Goal: Task Accomplishment & Management: Manage account settings

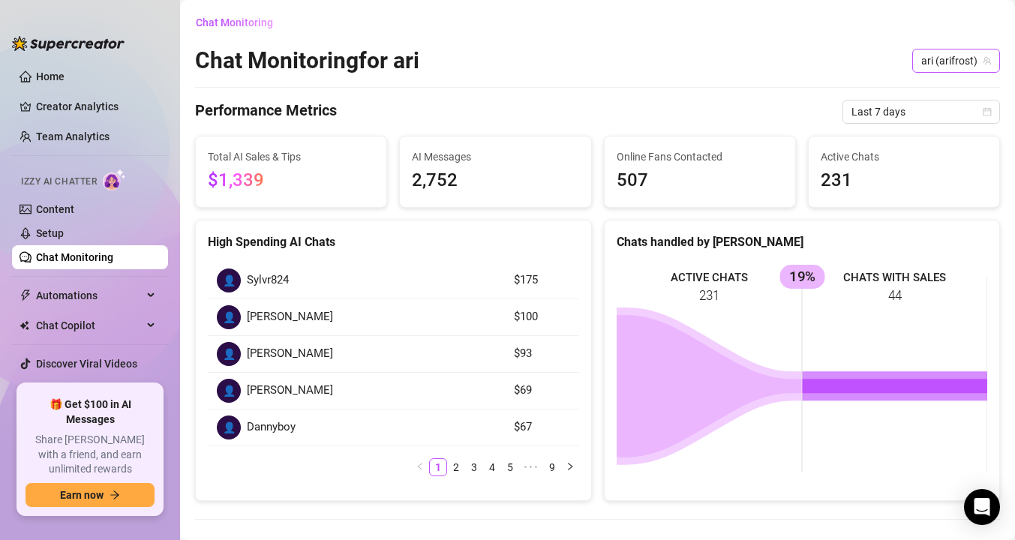
click at [938, 62] on span "ari (arifrost)" at bounding box center [956, 61] width 70 height 23
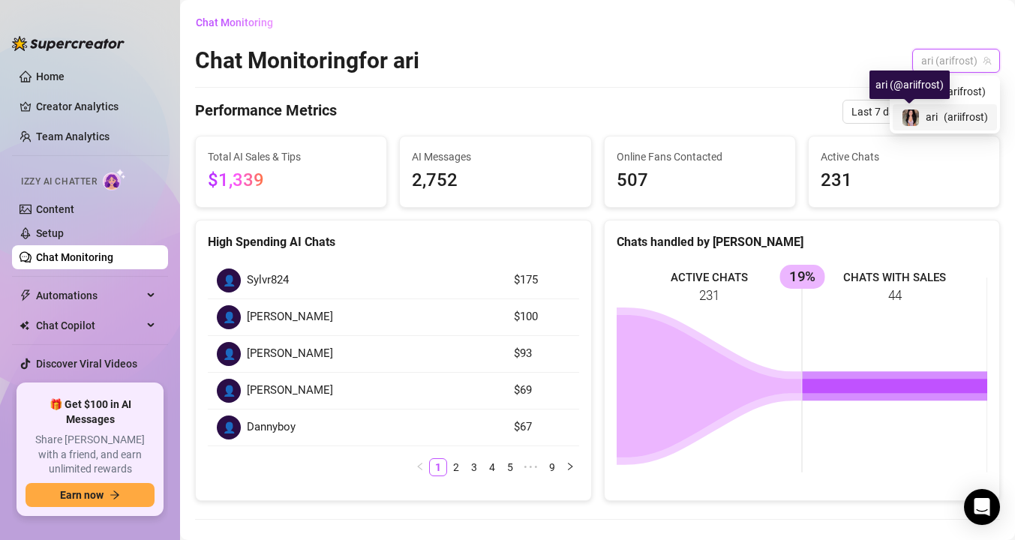
click at [916, 108] on div at bounding box center [911, 117] width 18 height 18
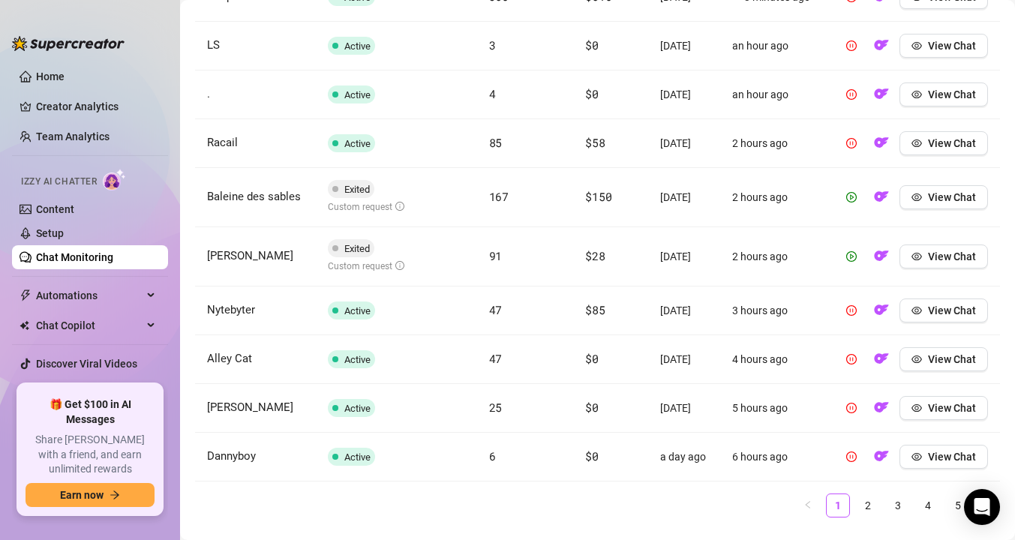
scroll to position [641, 0]
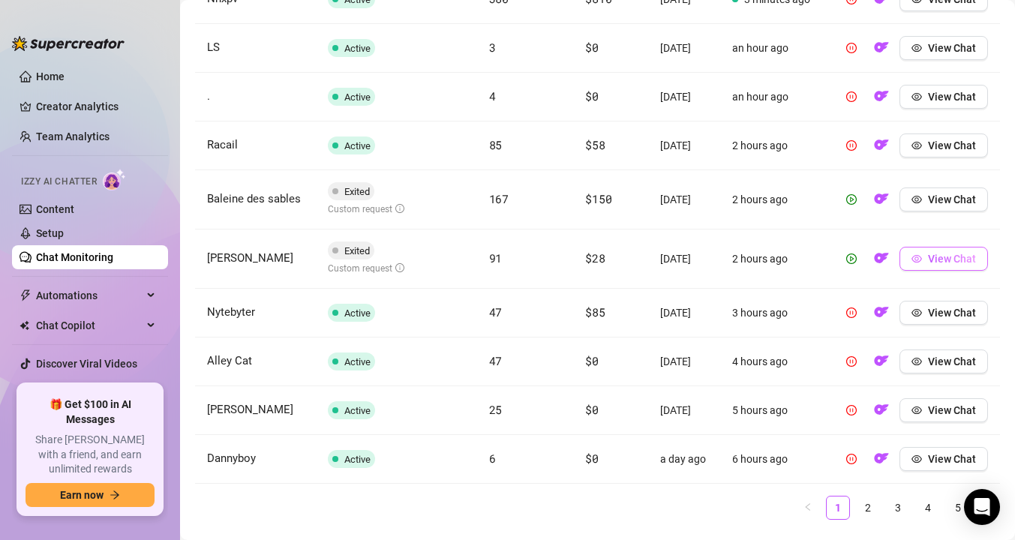
click at [932, 265] on span "View Chat" at bounding box center [952, 259] width 48 height 12
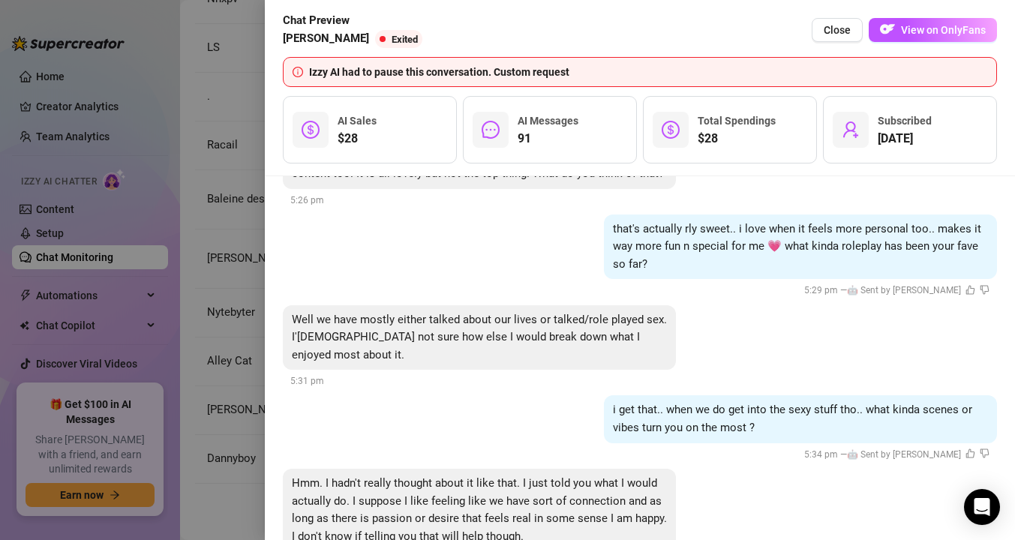
scroll to position [773, 0]
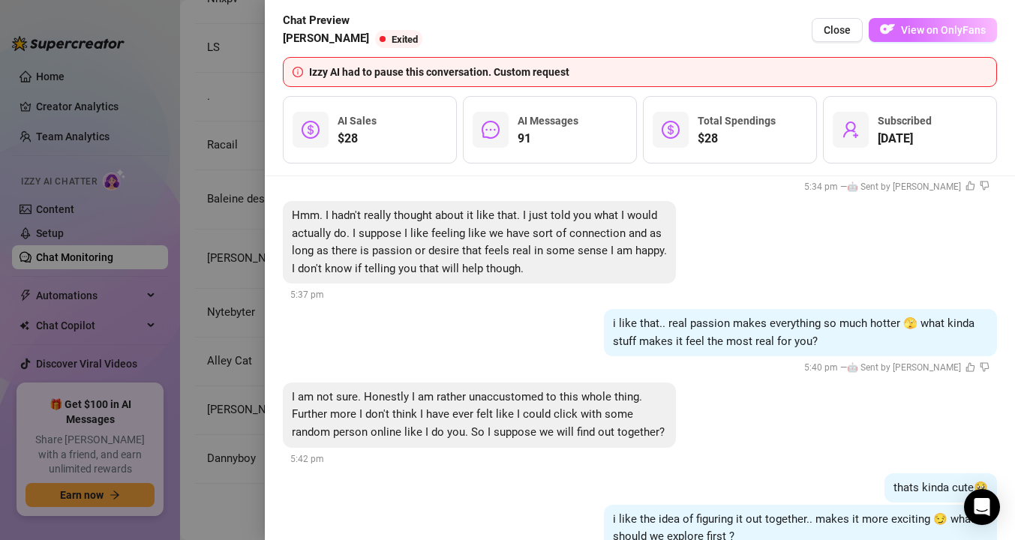
click at [922, 29] on span "View on OnlyFans" at bounding box center [943, 30] width 85 height 12
click at [202, 423] on div at bounding box center [507, 270] width 1015 height 540
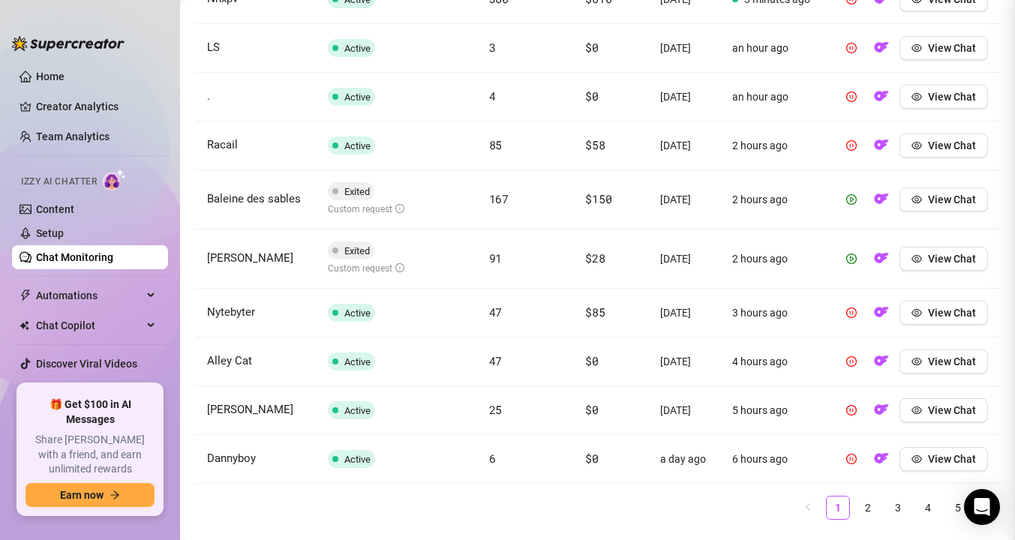
scroll to position [0, 0]
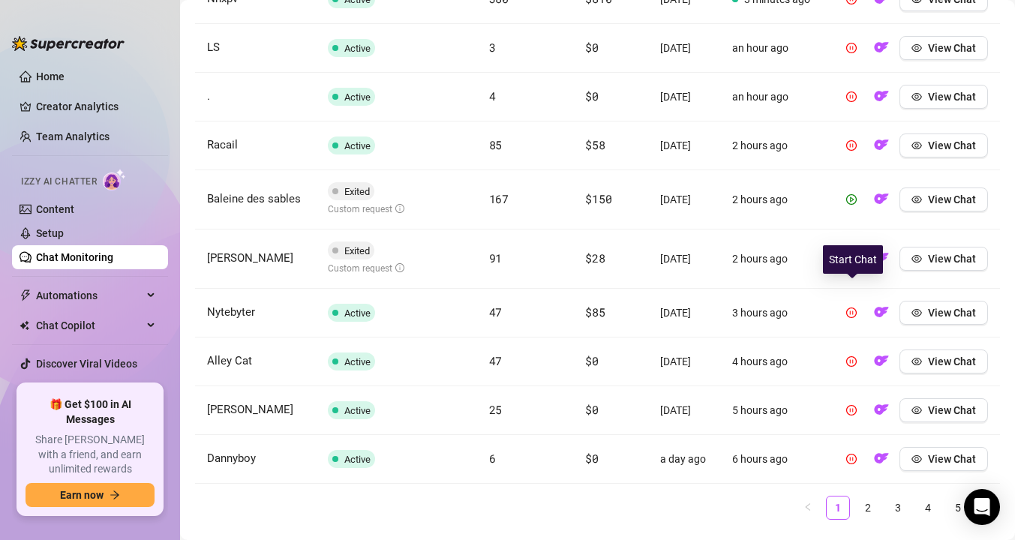
click at [852, 264] on icon "play-circle" at bounding box center [851, 259] width 11 height 11
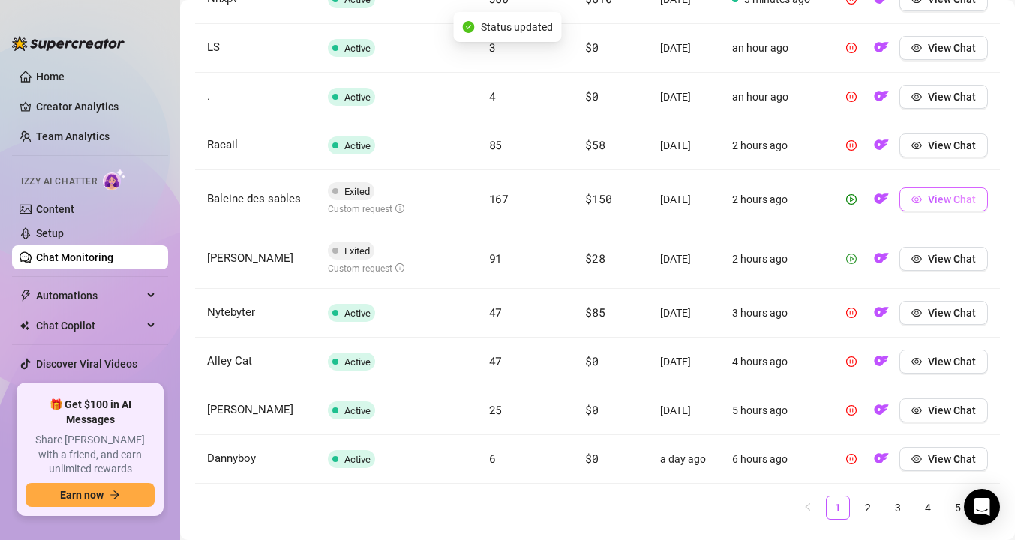
click at [923, 212] on button "View Chat" at bounding box center [943, 200] width 89 height 24
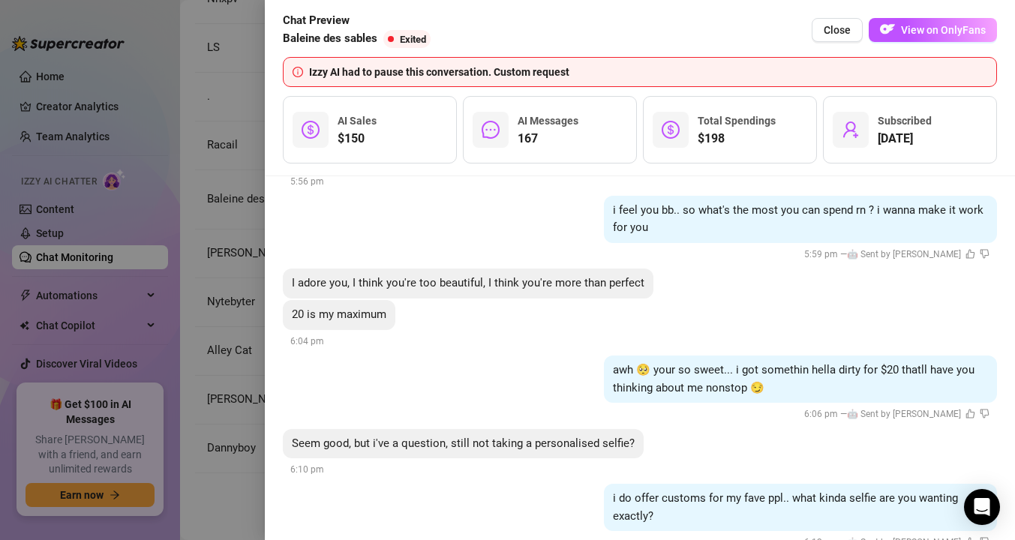
scroll to position [19360, 0]
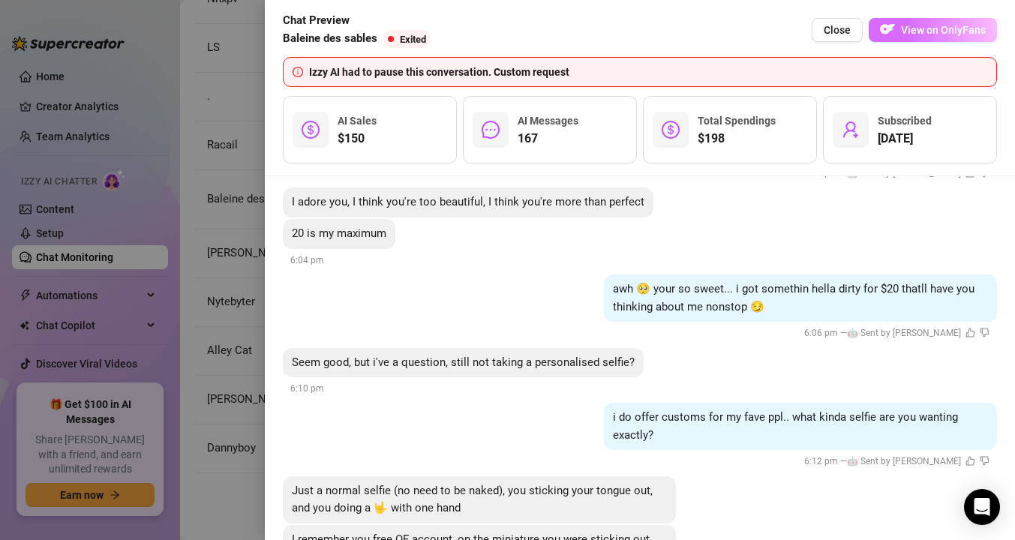
click at [908, 34] on span "View on OnlyFans" at bounding box center [943, 30] width 85 height 12
click at [239, 364] on div at bounding box center [507, 270] width 1015 height 540
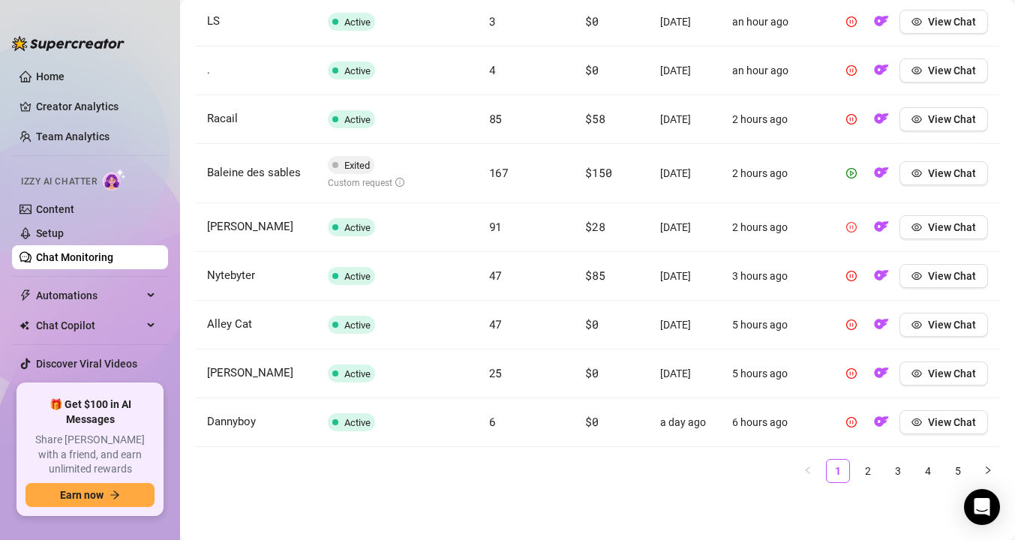
scroll to position [738, 0]
click at [855, 168] on icon "play-circle" at bounding box center [851, 173] width 11 height 11
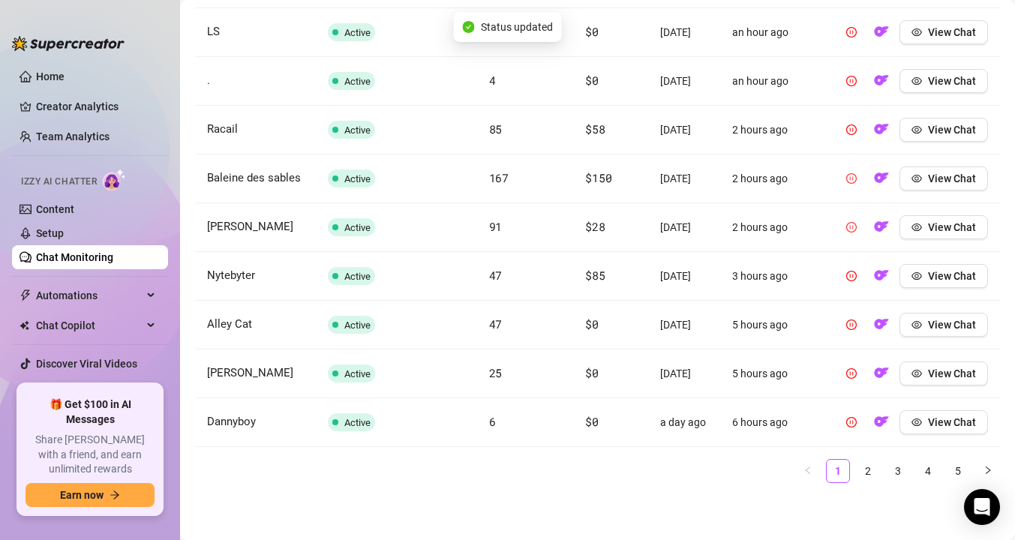
scroll to position [296, 0]
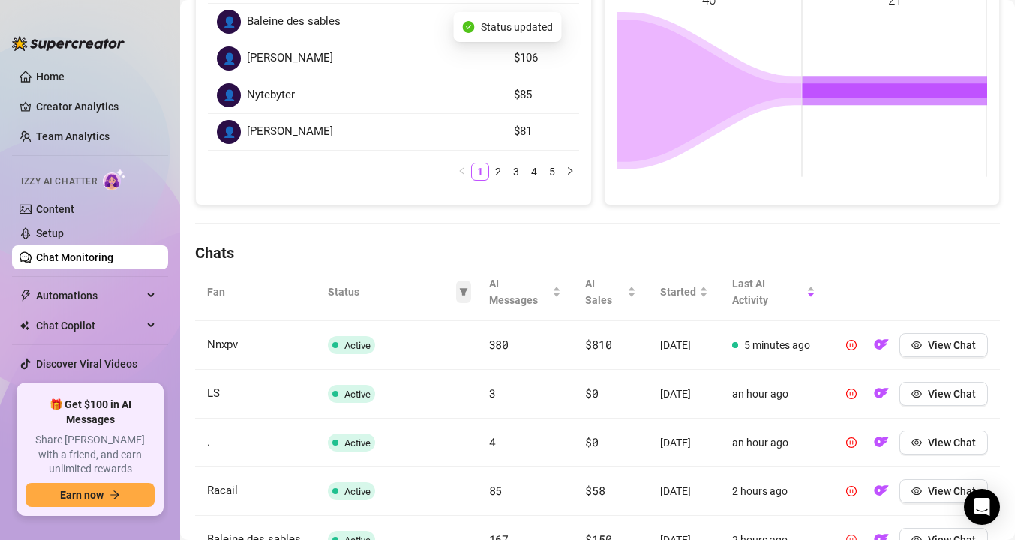
click at [461, 288] on icon "filter" at bounding box center [463, 292] width 8 height 8
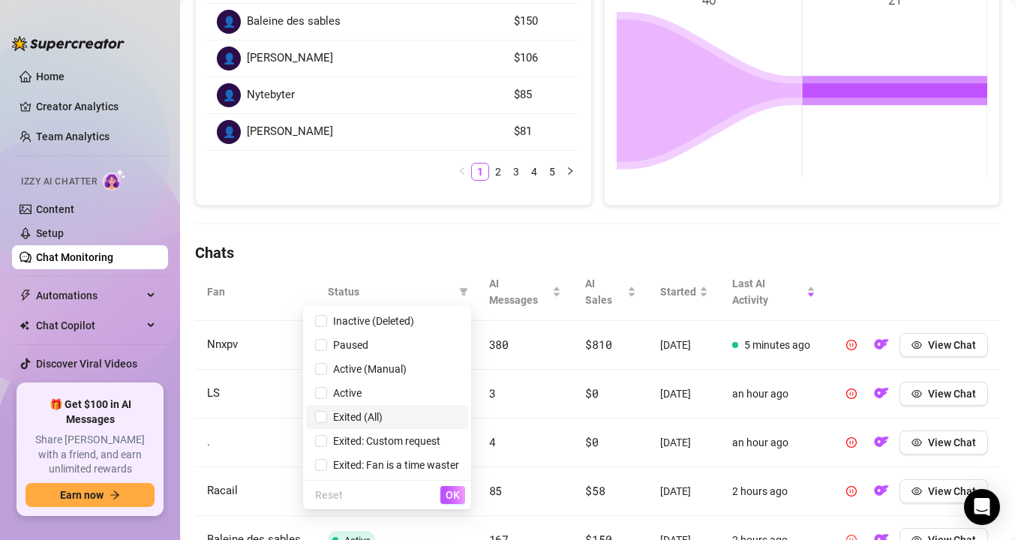
click at [327, 414] on span "Exited (All)" at bounding box center [355, 417] width 56 height 12
checkbox input "true"
click at [448, 492] on span "OK" at bounding box center [453, 495] width 14 height 12
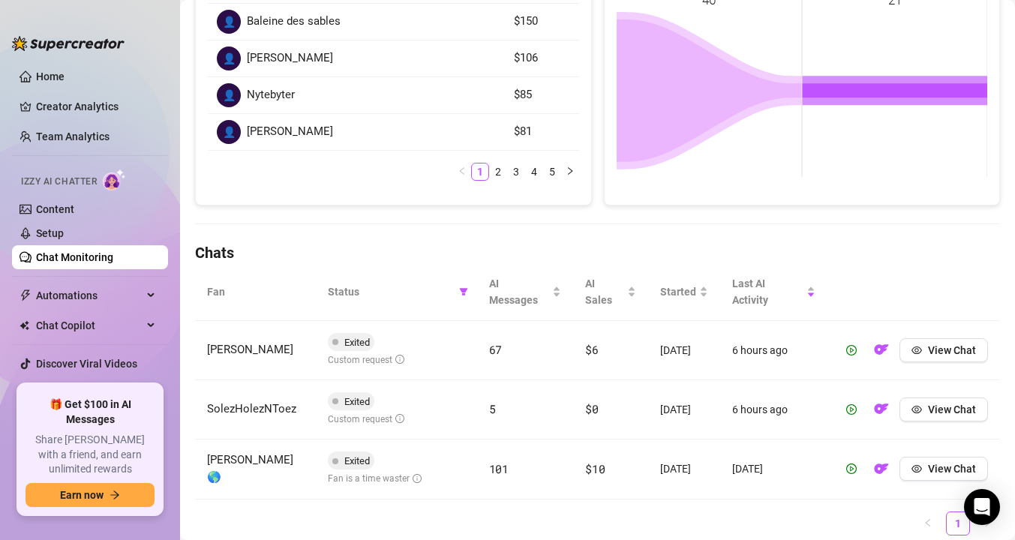
scroll to position [306, 0]
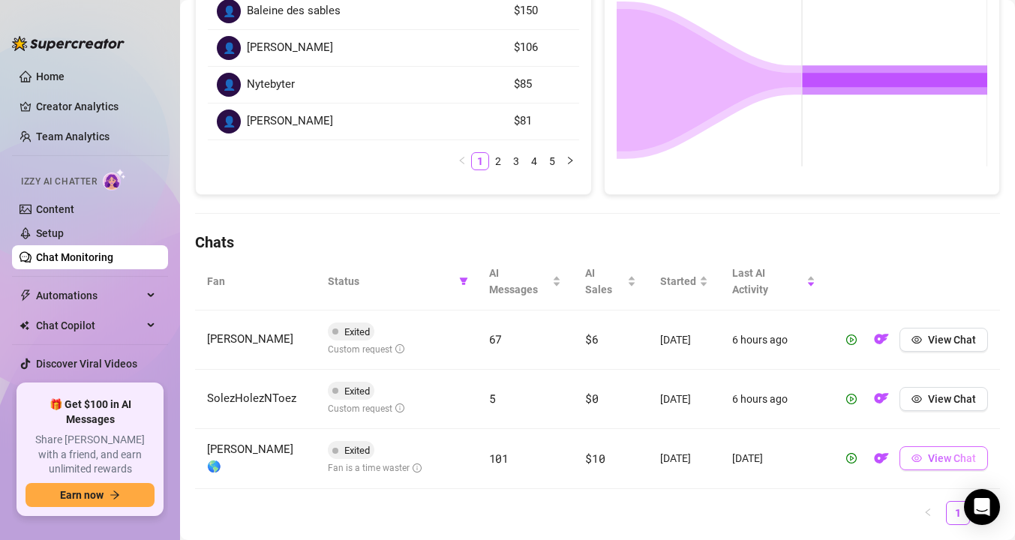
click at [920, 458] on icon "eye" at bounding box center [916, 458] width 11 height 11
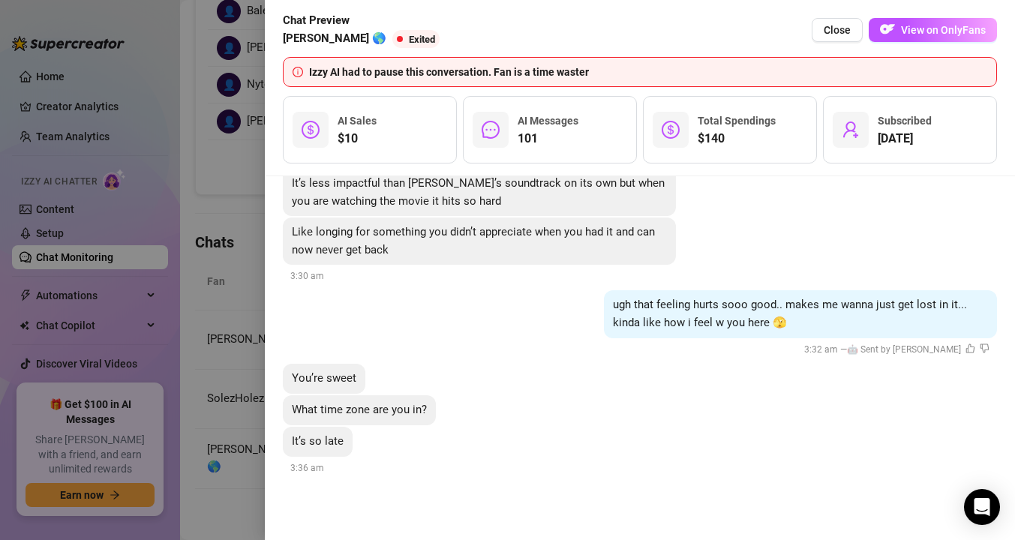
scroll to position [27812, 0]
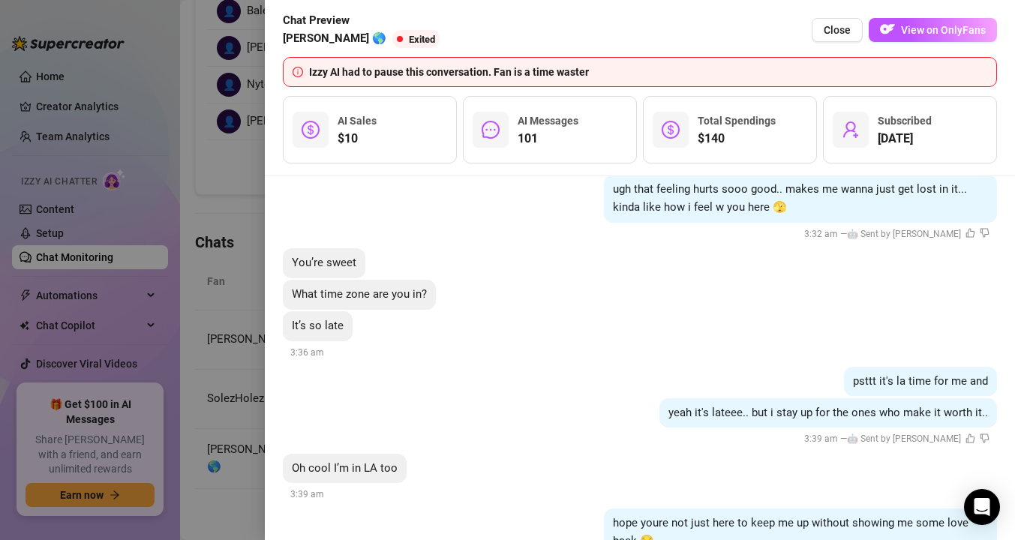
click at [208, 401] on div at bounding box center [507, 270] width 1015 height 540
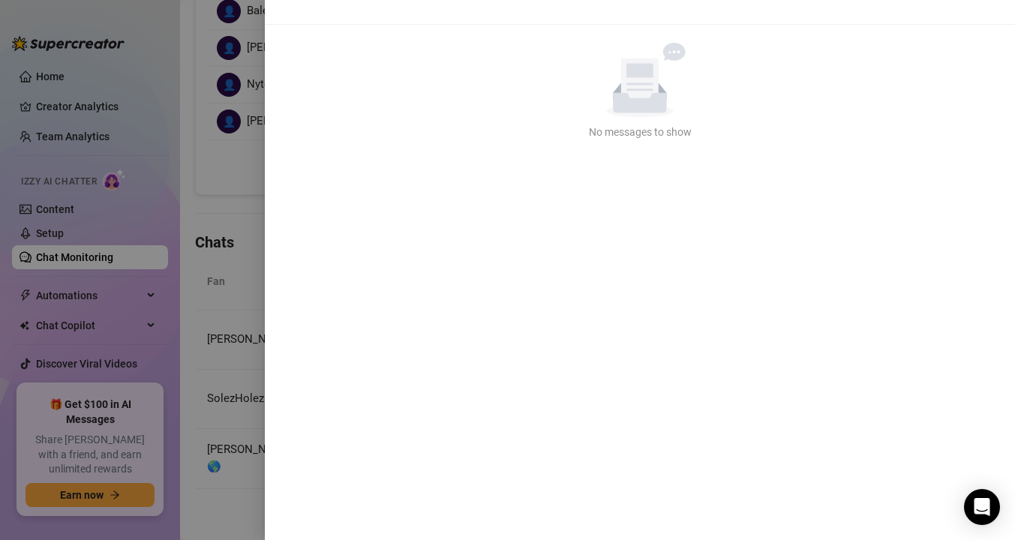
scroll to position [0, 0]
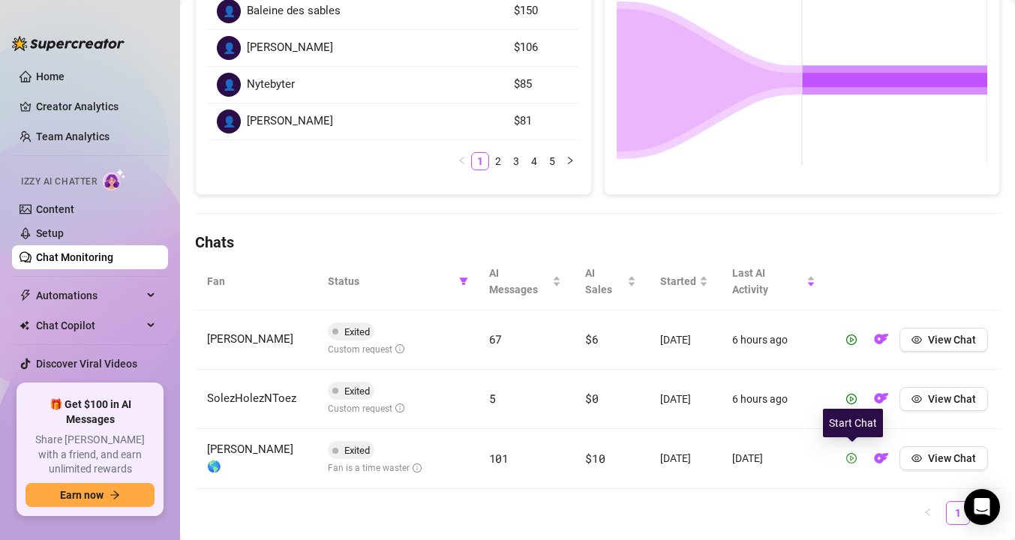
click at [854, 460] on icon "play-circle" at bounding box center [851, 458] width 11 height 11
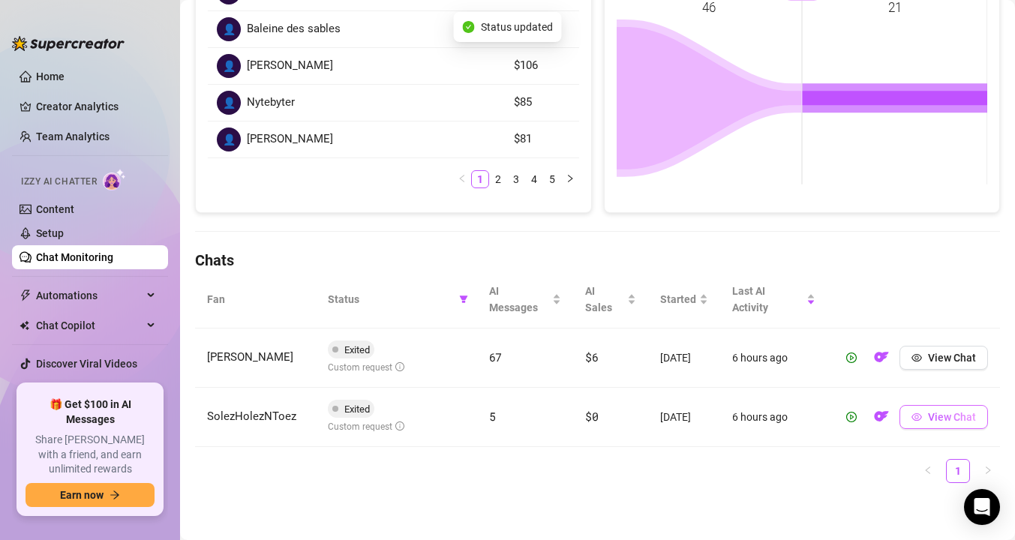
click at [923, 417] on button "View Chat" at bounding box center [943, 417] width 89 height 24
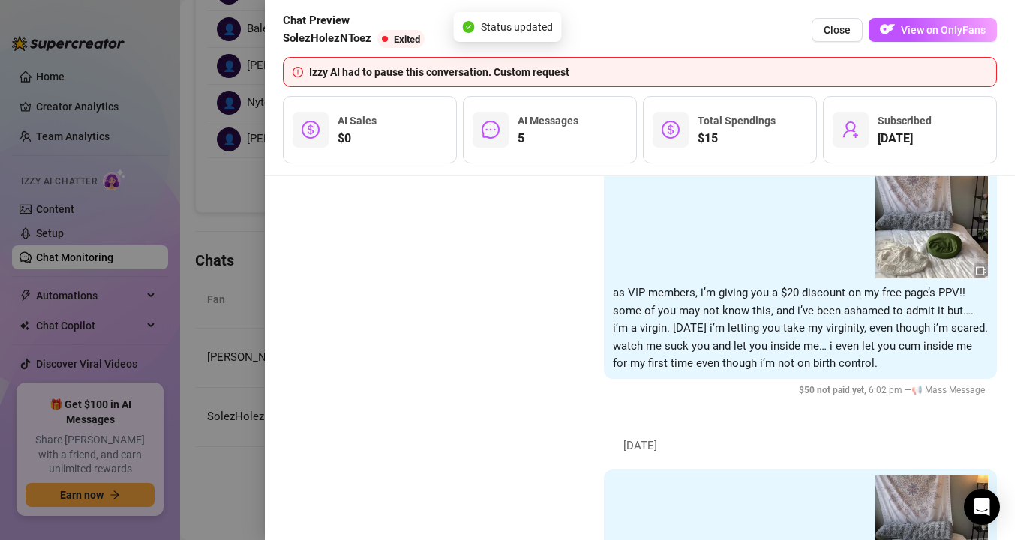
scroll to position [2419, 0]
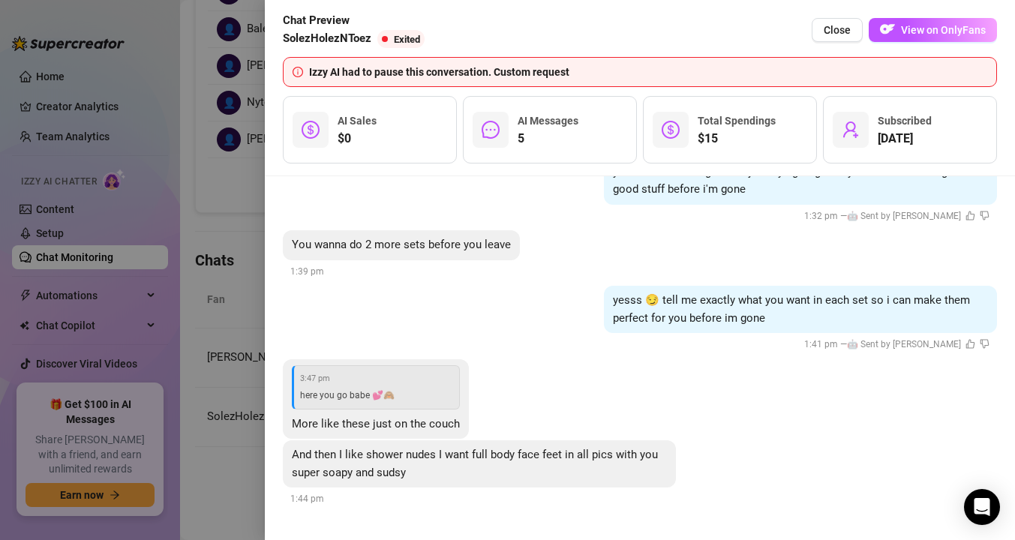
click at [894, 44] on div "Chat Preview SolezHolezNToez Exited Close View on OnlyFans" at bounding box center [640, 30] width 714 height 36
click at [899, 30] on button "View on OnlyFans" at bounding box center [933, 30] width 128 height 24
click at [202, 272] on div at bounding box center [507, 270] width 1015 height 540
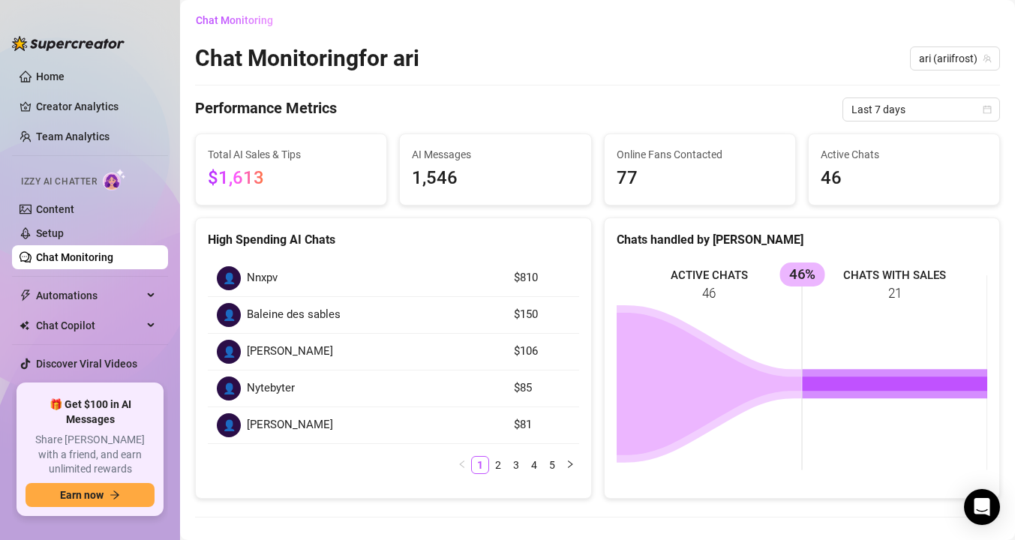
scroll to position [0, 0]
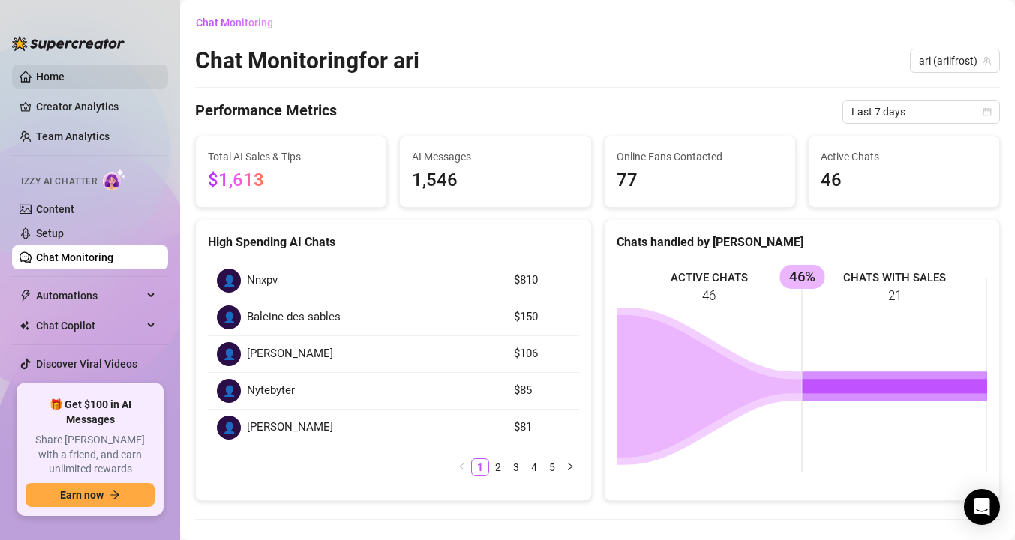
click at [51, 83] on link "Home" at bounding box center [50, 77] width 29 height 12
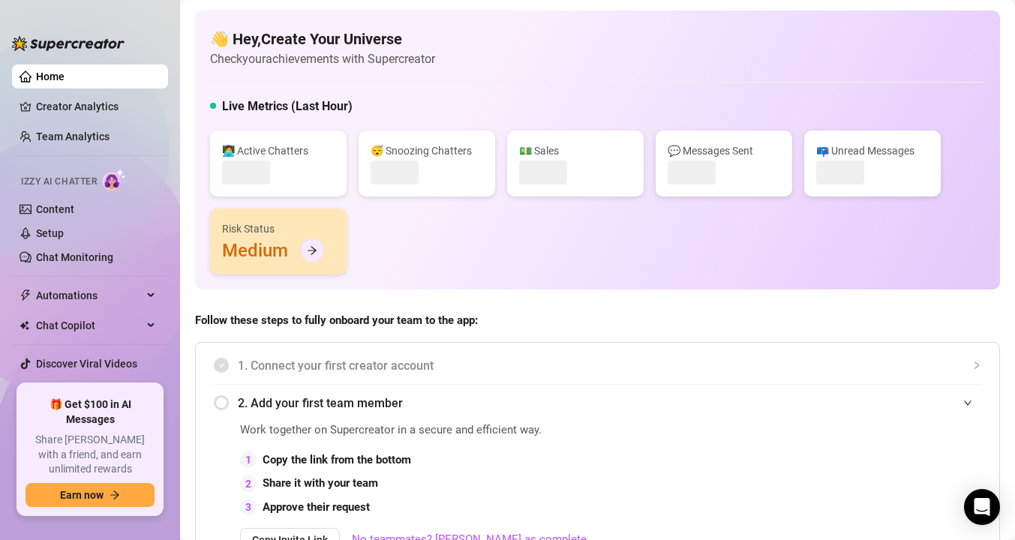
click at [314, 257] on div at bounding box center [312, 251] width 24 height 24
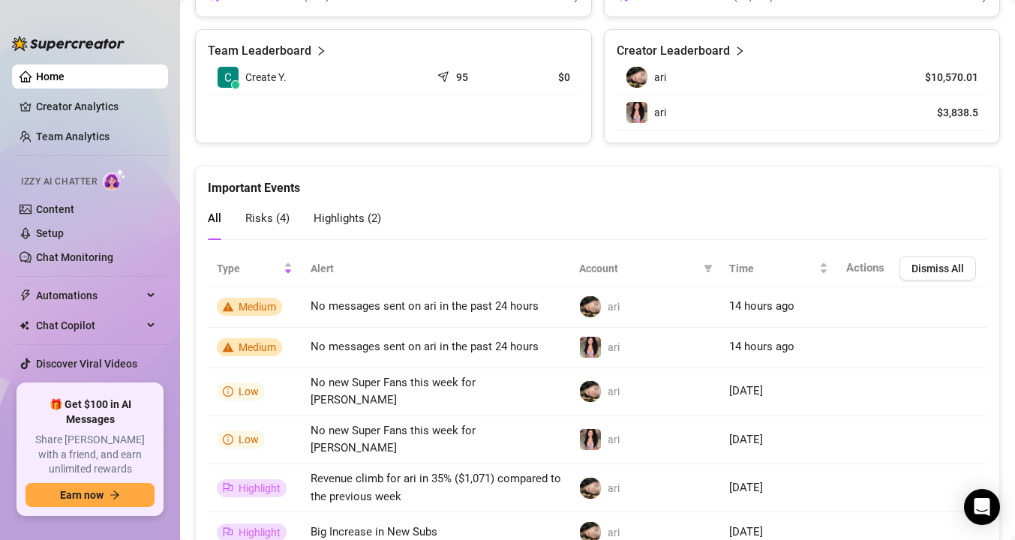
scroll to position [889, 0]
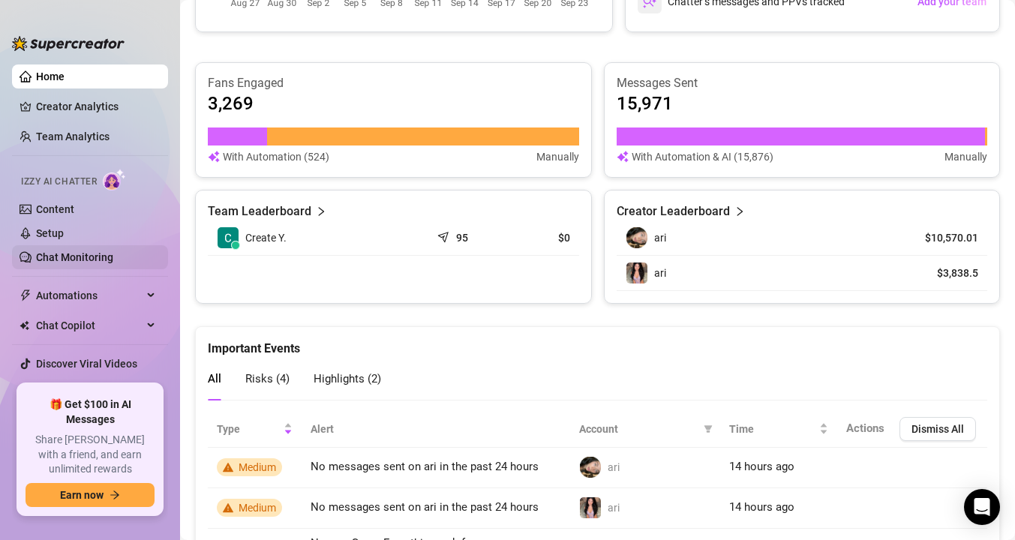
click at [106, 263] on link "Chat Monitoring" at bounding box center [74, 257] width 77 height 12
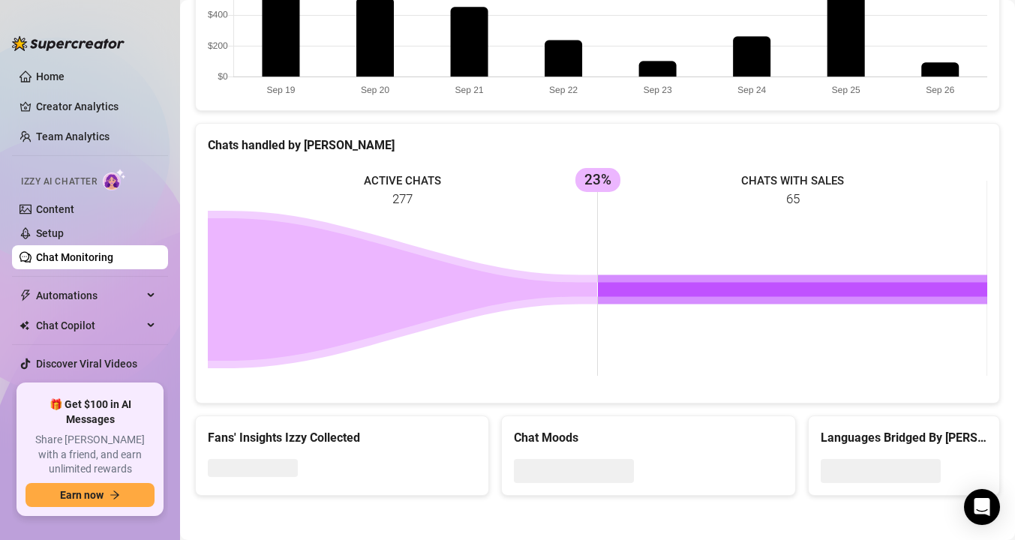
scroll to position [801, 0]
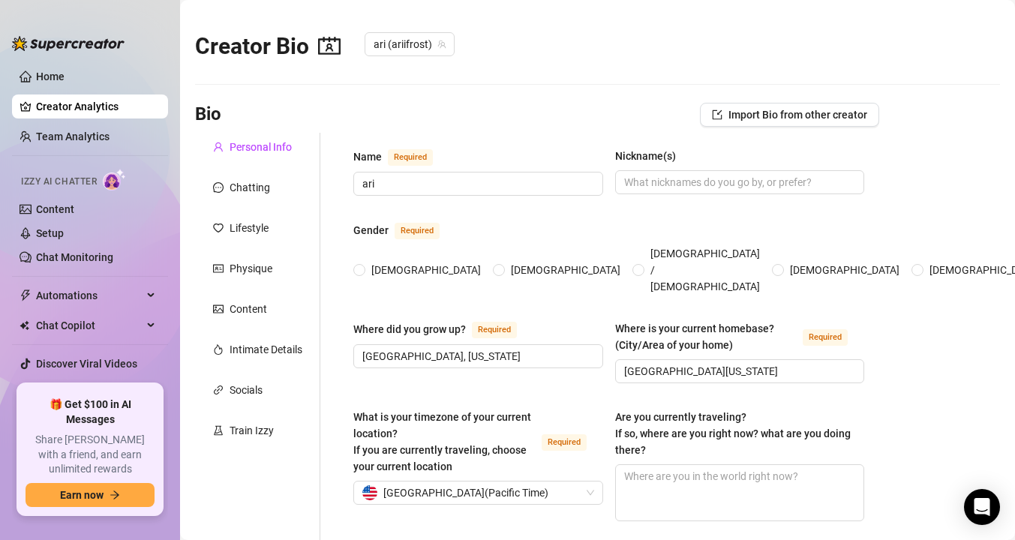
radio input "true"
type input "September 1st, 2007"
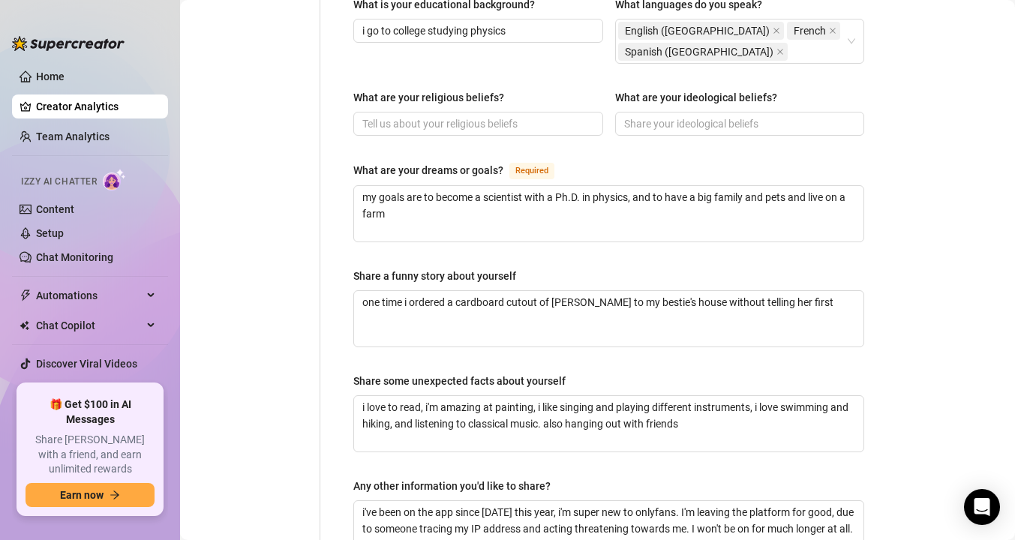
scroll to position [1015, 0]
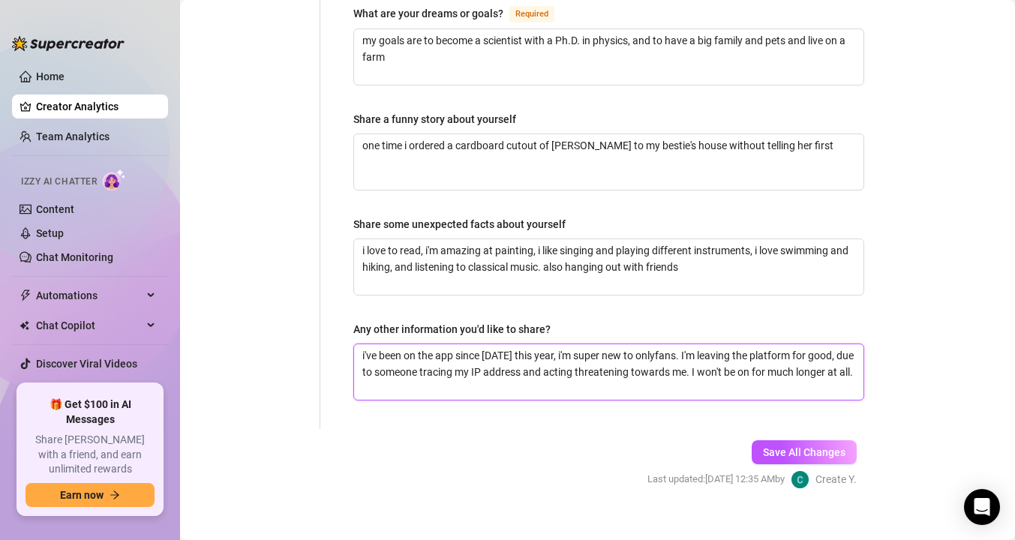
drag, startPoint x: 431, startPoint y: 371, endPoint x: 713, endPoint y: 336, distance: 284.9
click at [713, 344] on textarea "i've been on the app since september 5 this year, i'm super new to onlyfans. I'…" at bounding box center [608, 372] width 509 height 56
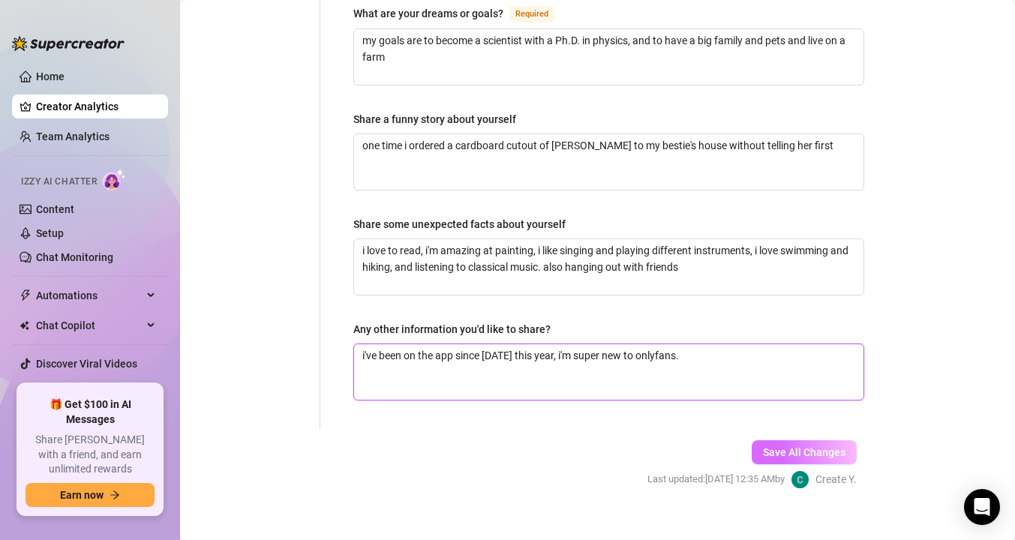
type textarea "i've been on the app since september 5 this year, i'm super new to onlyfans."
click at [783, 446] on span "Save All Changes" at bounding box center [804, 452] width 83 height 12
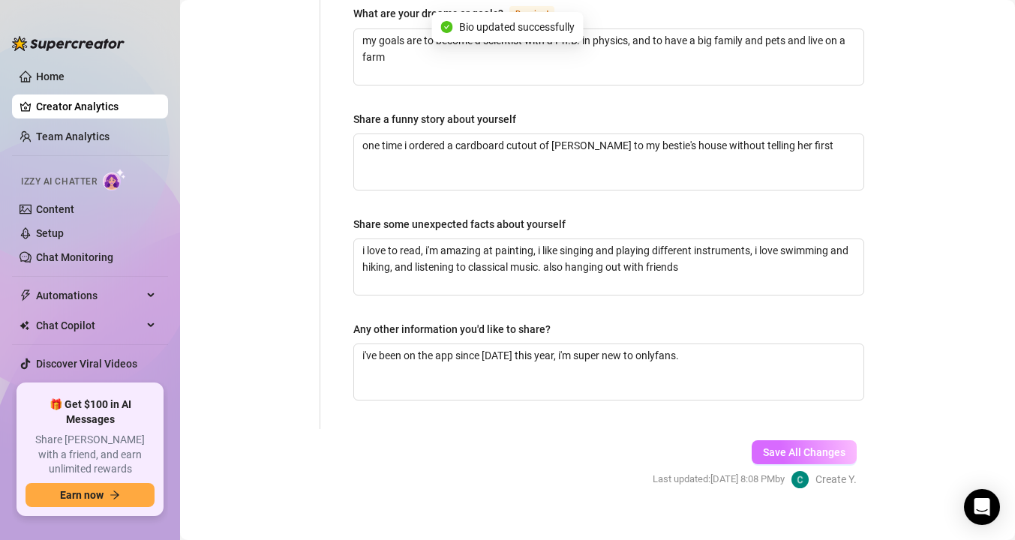
type textarea "i've been on the app since september 5 this year, i'm super new to onlyfans."
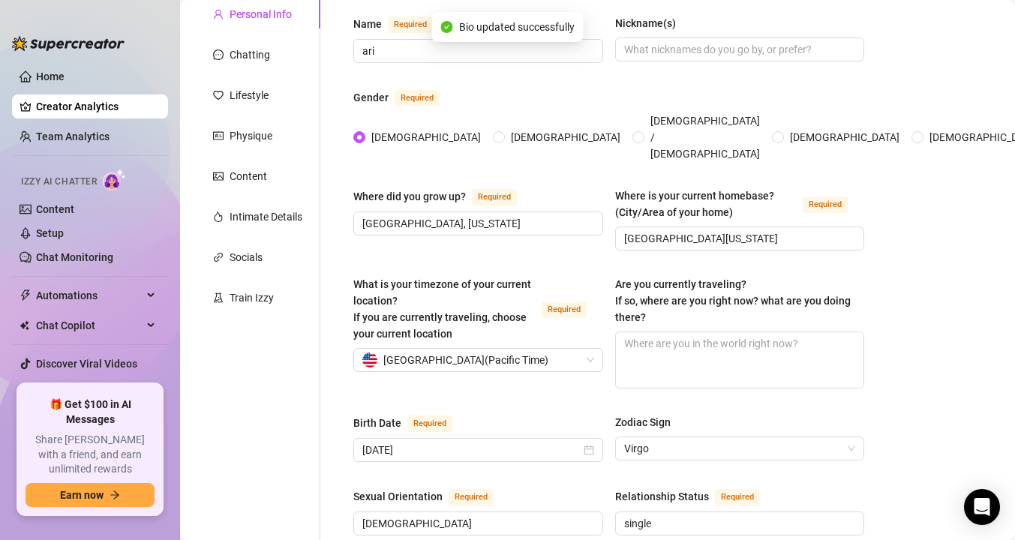
scroll to position [0, 0]
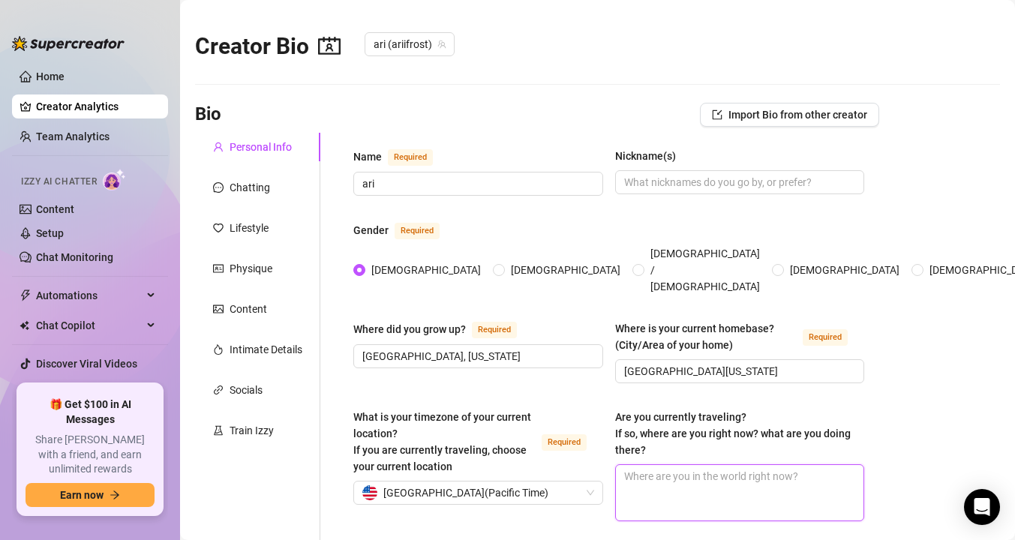
click at [667, 469] on textarea "Are you currently traveling? If so, where are you right now? what are you doing…" at bounding box center [740, 493] width 248 height 56
type textarea "i"
type textarea "i'"
type textarea "i'm"
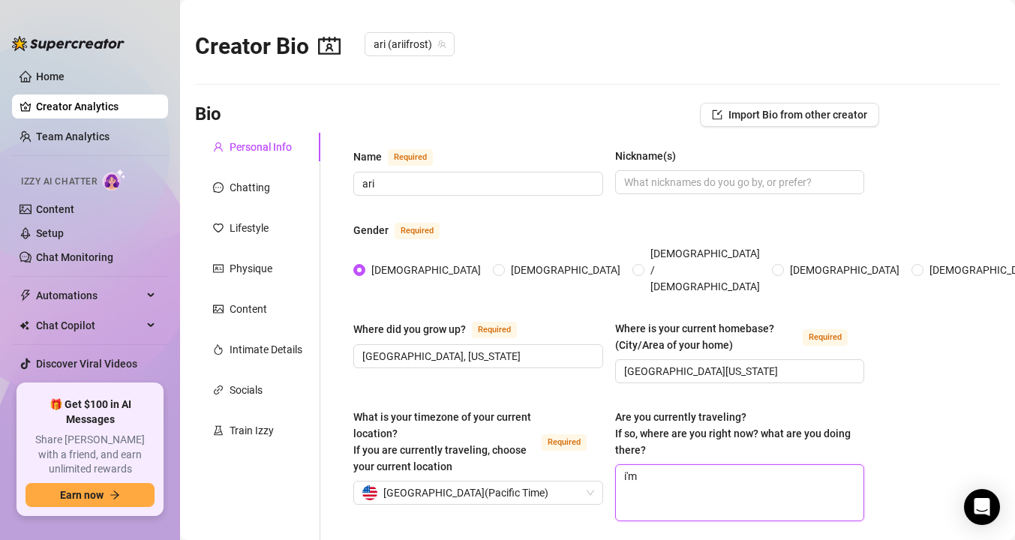
type textarea "i'm t"
type textarea "i'm tr"
type textarea "i'm tra"
type textarea "i'm trav"
type textarea "i'm trave"
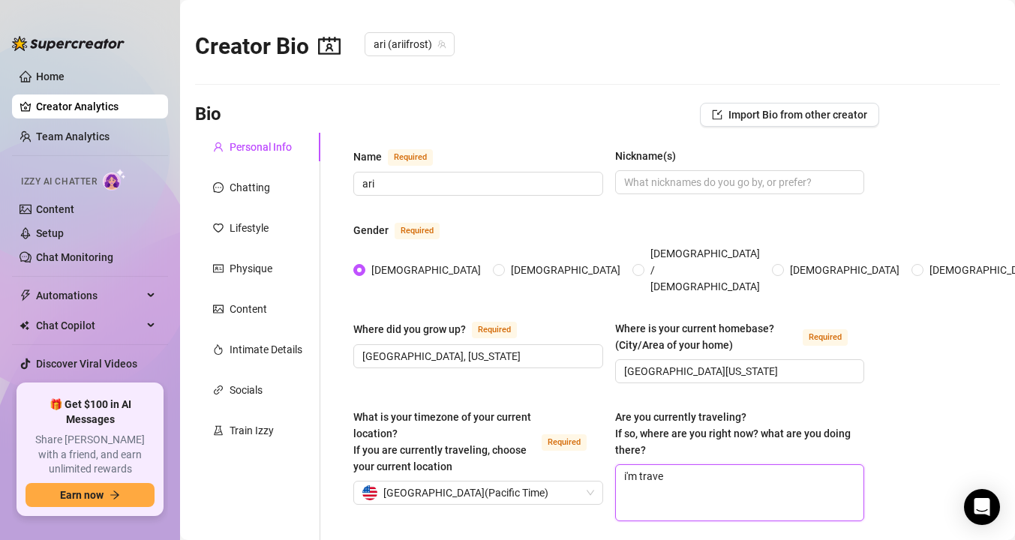
type textarea "i'm travel"
type textarea "i'm traveli"
type textarea "i'm travelin"
type textarea "i'm traveling"
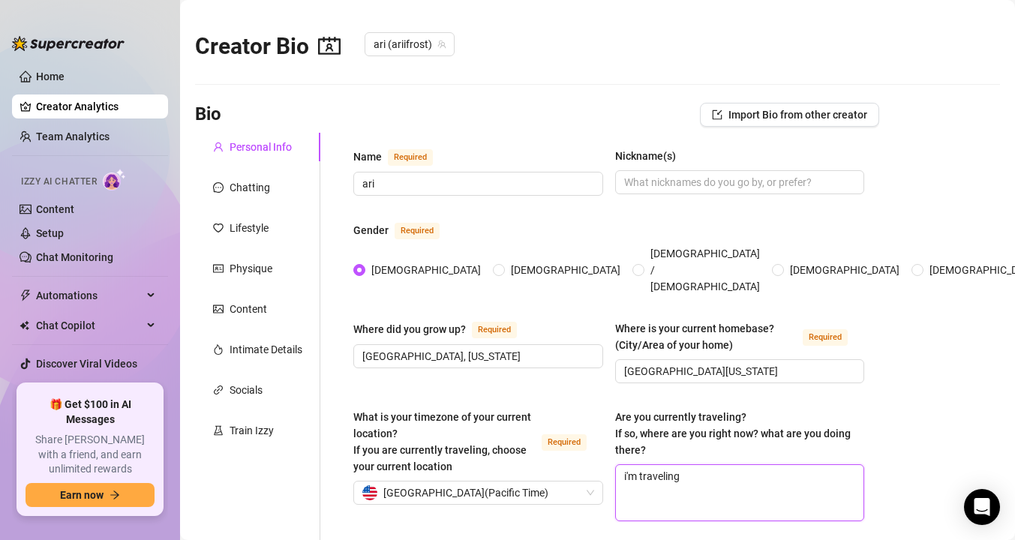
type textarea "i'm traveling"
type textarea "i'm travelin"
type textarea "i'm traveli"
type textarea "i'm travel"
type textarea "i'm trave"
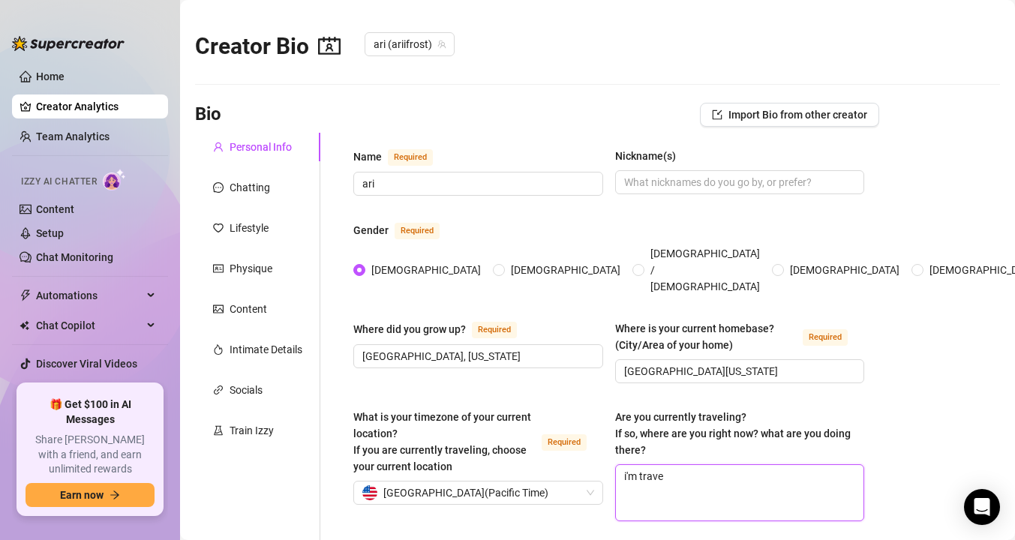
type textarea "i'm trav"
type textarea "i'm tra"
type textarea "i'm tr"
type textarea "i'm t"
type textarea "i'm tc"
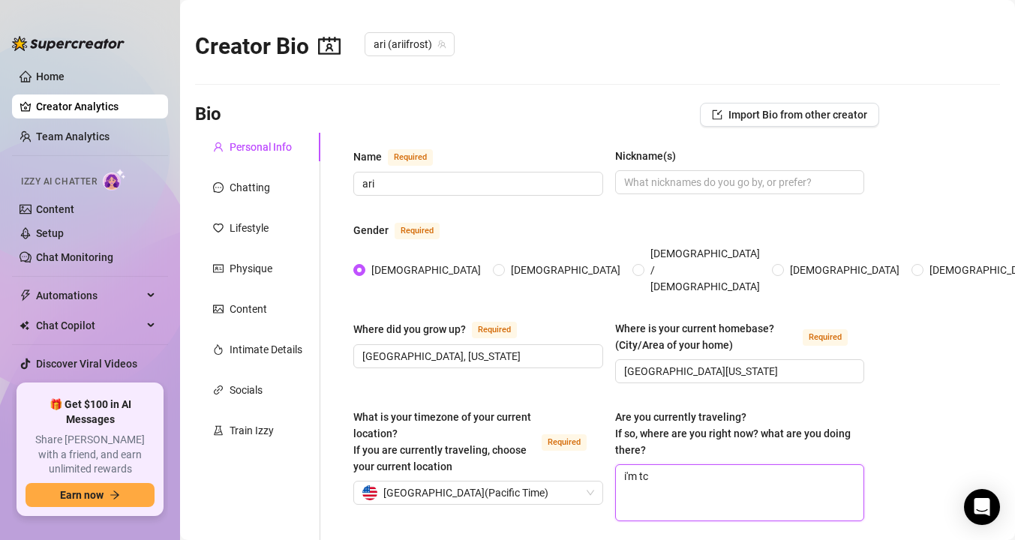
type textarea "i'm tcu"
type textarea "i'm tcur"
type textarea "i'm tcurr"
type textarea "i'm tcur"
type textarea "i'm tcu"
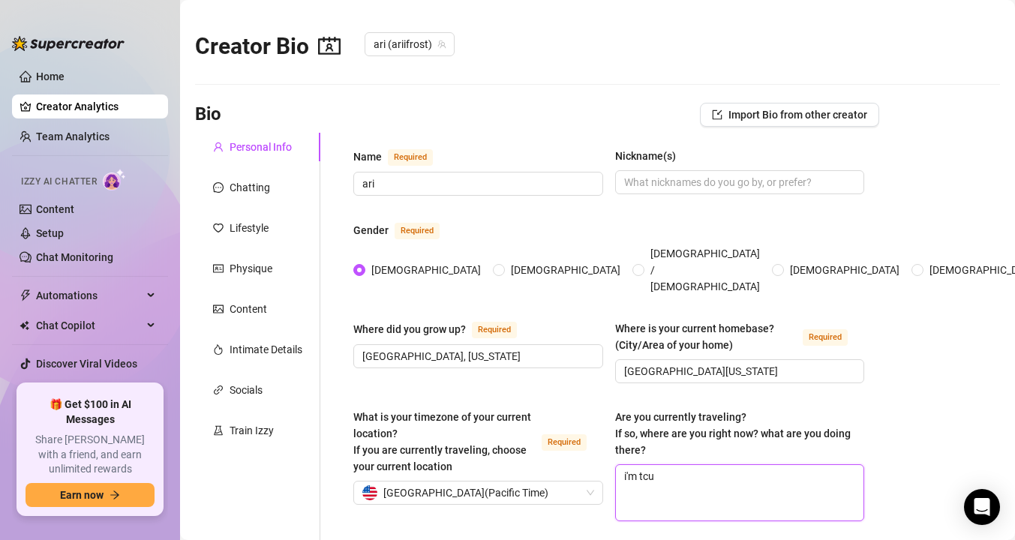
type textarea "i'm tc"
type textarea "i'm t"
type textarea "i'm"
type textarea "i'm c"
type textarea "i'm cu"
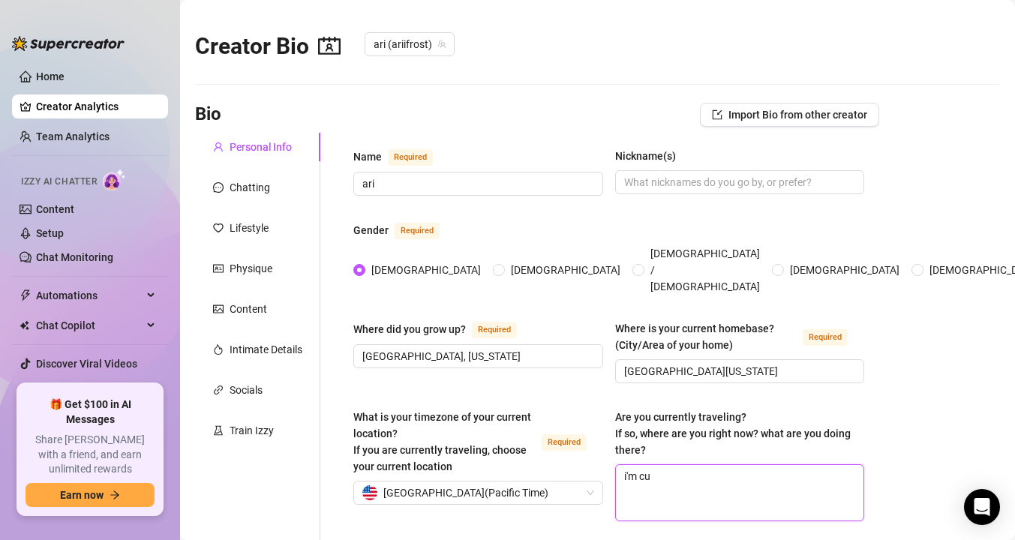
type textarea "i'm cur"
type textarea "i'm curr"
type textarea "i'm curre"
type textarea "i'm curren"
type textarea "i'm current"
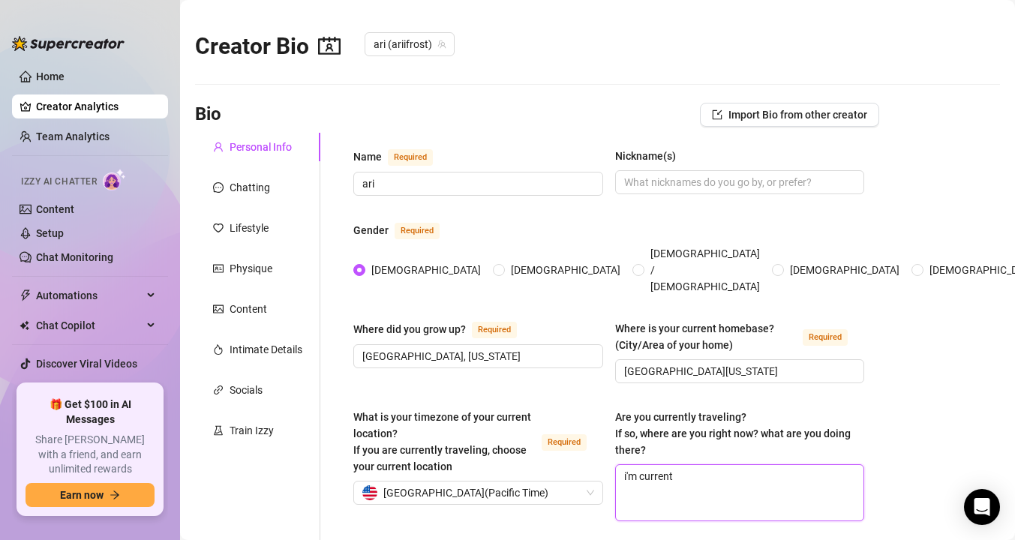
type textarea "i'm currentl"
type textarea "i'm currently"
type textarea "i'm currently v"
type textarea "i'm currently vis"
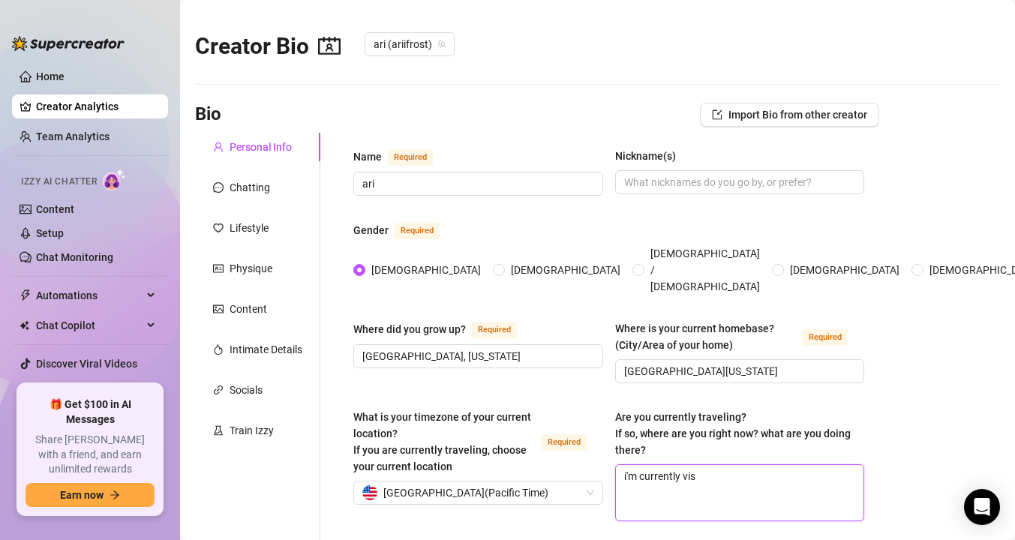
type textarea "i'm currently visi"
type textarea "i'm currently visit"
type textarea "i'm currently visiti"
type textarea "i'm currently visitin"
type textarea "i'm currently visiting"
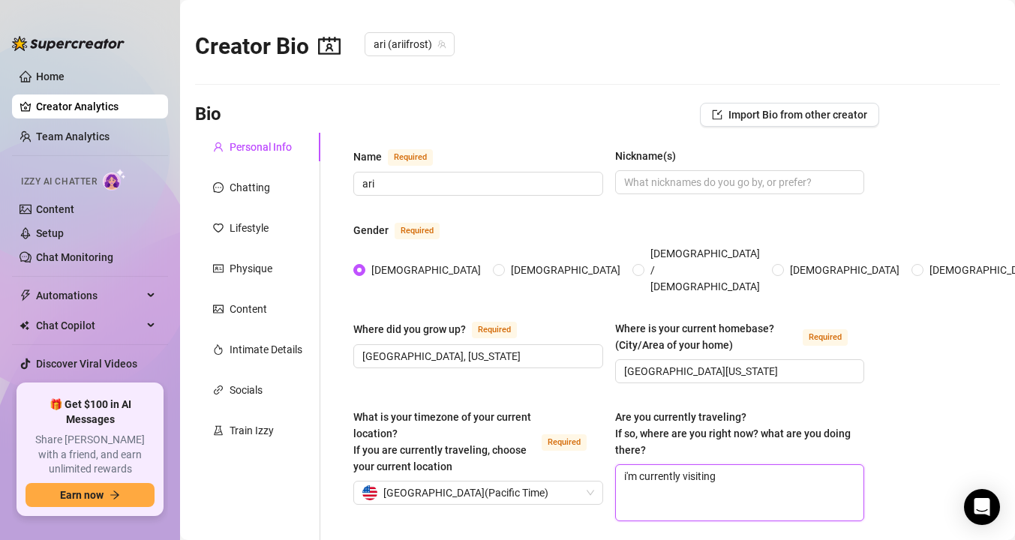
type textarea "i'm currently visiting"
type textarea "i'm currently visiting f"
type textarea "i'm currently visiting fa"
type textarea "i'm currently visiting fam"
type textarea "i'm currently visiting fami"
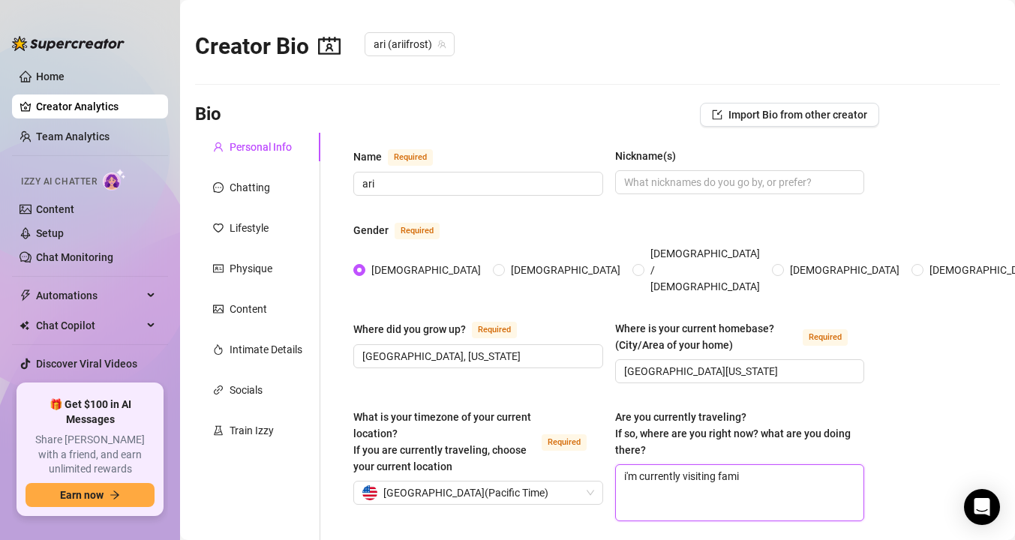
type textarea "i'm currently visiting famil"
type textarea "i'm currently visiting family"
type textarea "i'm currently visiting family i"
type textarea "i'm currently visiting family in"
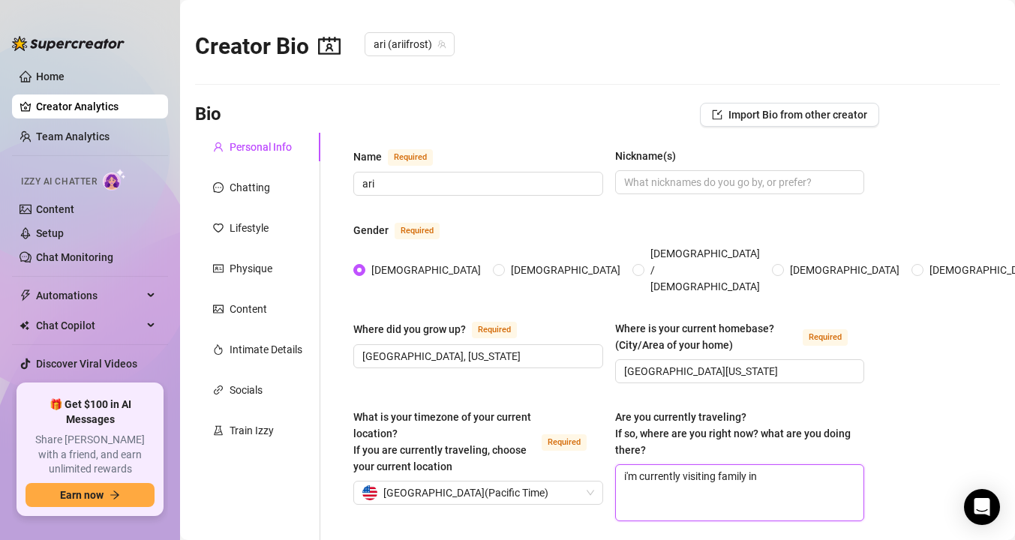
type textarea "i'm currently visiting family in o"
type textarea "i'm currently visiting family in or"
type textarea "i'm currently visiting family in ore"
type textarea "i'm currently visiting family in oreg"
type textarea "i'm currently visiting family in oregi"
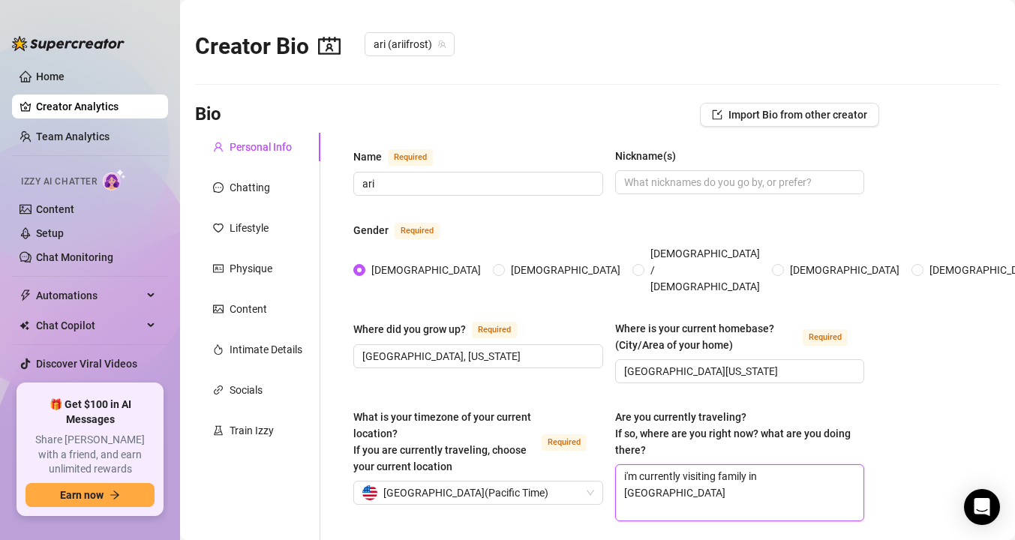
type textarea "i'm currently visiting family in oregin"
type textarea "i'm currently visiting family in oregin."
type textarea "i'm currently visiting family in oregin"
type textarea "i'm currently visiting family in oregi"
type textarea "i'm currently visiting family in oreg"
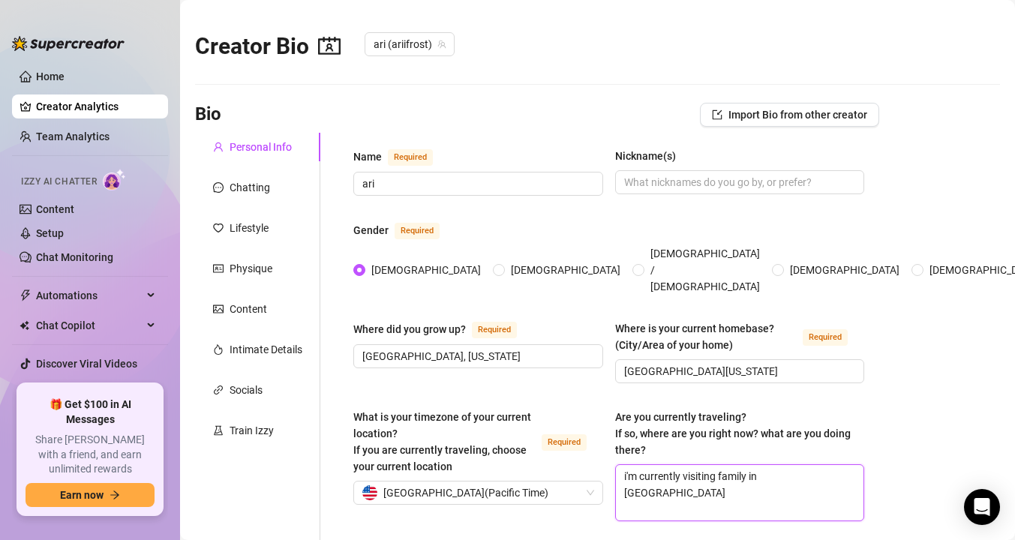
type textarea "i'm currently visiting family in orego"
type textarea "i'm currently visiting family in oregon"
type textarea "i'm currently visiting family in oregon."
type textarea "i'm currently visiting family in oregon. w"
type textarea "i'm currently visiting family in oregon. we"
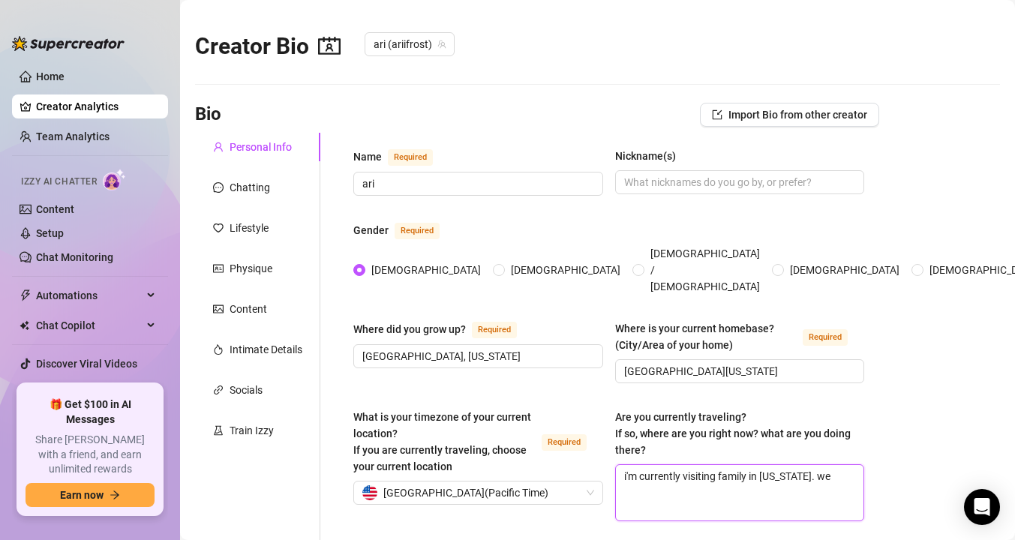
type textarea "i'm currently visiting family in oregon. we"
type textarea "i'm currently visiting family in oregon. we a"
type textarea "i'm currently visiting family in oregon. we ar"
type textarea "i'm currently visiting family in oregon. we are"
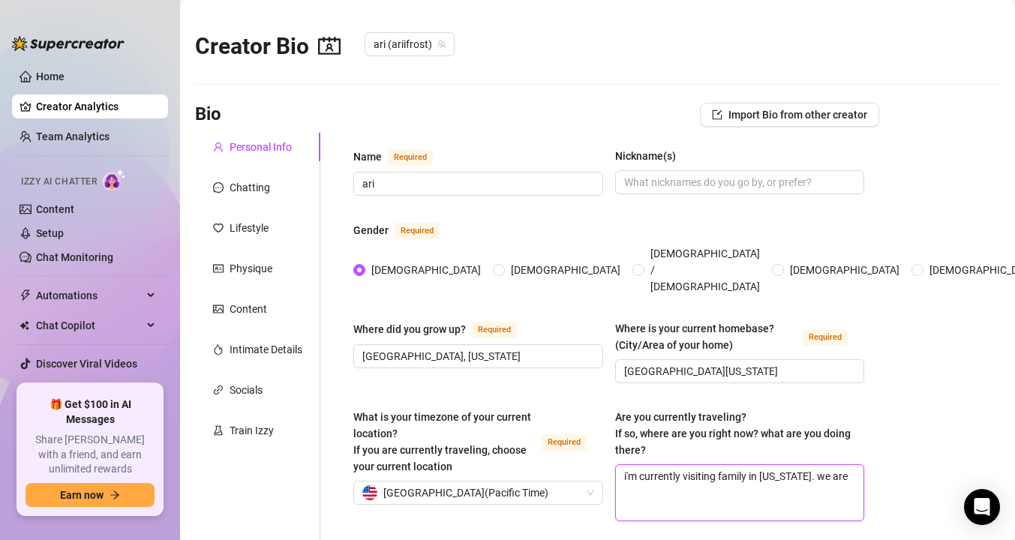
type textarea "i'm currently visiting family in oregon. we are"
type textarea "i'm currently visiting family in oregon. we ar"
type textarea "i'm currently visiting family in oregon. we a"
type textarea "i'm currently visiting family in oregon. we"
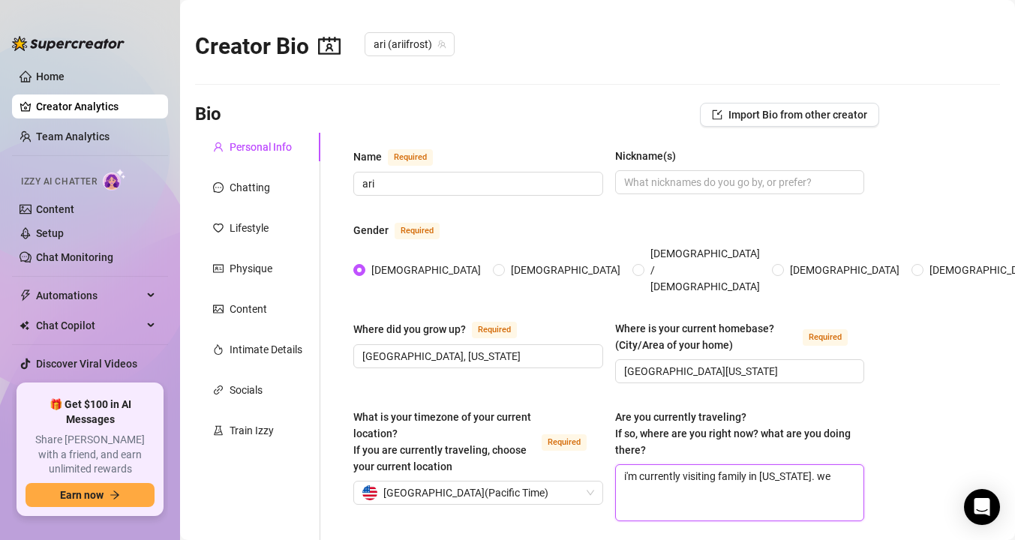
type textarea "i'm currently visiting family in oregon. w"
type textarea "i'm currently visiting family in oregon. wt"
type textarea "i'm currently visiting family in oregon. w"
type textarea "i'm currently visiting family in oregon. t"
type textarea "i'm currently visiting family in oregon. th"
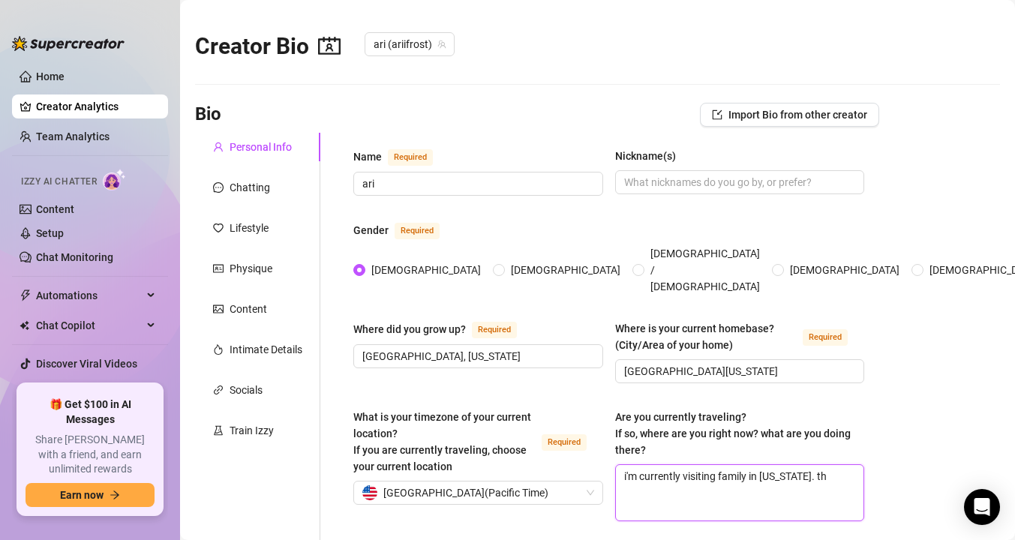
type textarea "i'm currently visiting family in oregon. the"
type textarea "i'm currently visiting family in oregon. they"
type textarea "i'm currently visiting family in oregon. they l"
type textarea "i'm currently visiting family in oregon. they li"
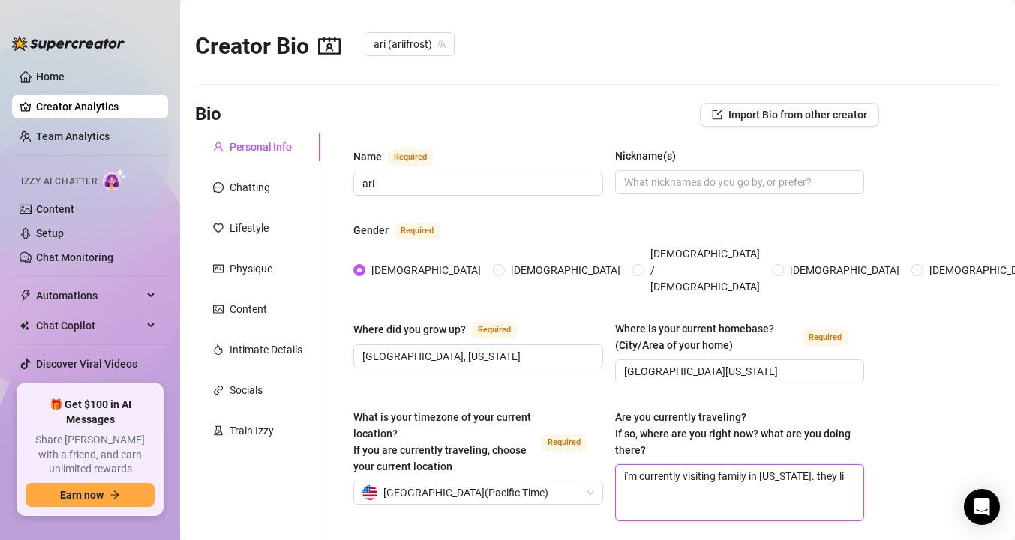
type textarea "i'm currently visiting family in oregon. they liv"
type textarea "i'm currently visiting family in oregon. they live"
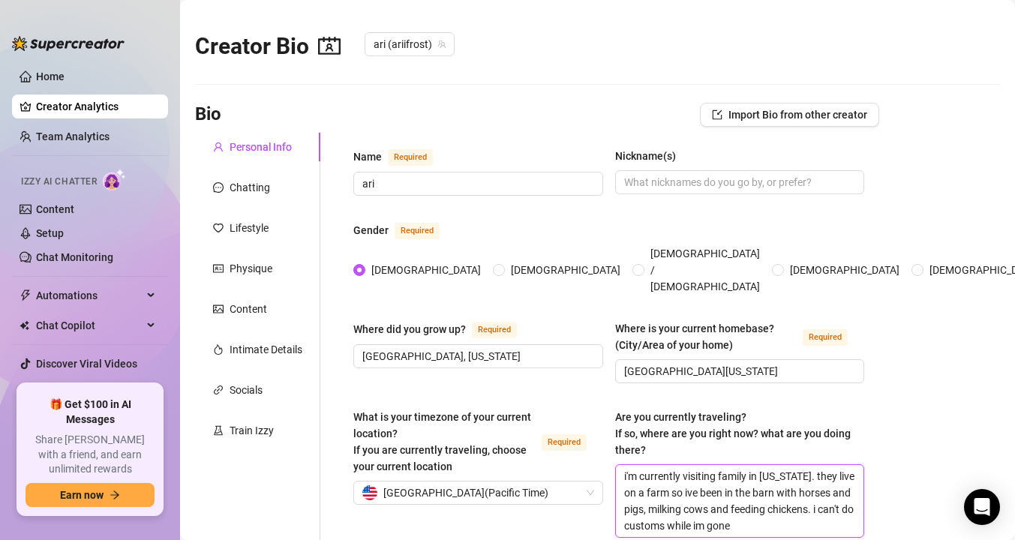
drag, startPoint x: 768, startPoint y: 511, endPoint x: 525, endPoint y: 407, distance: 264.4
click at [525, 409] on div "What is your timezone of your current location? If you are currently traveling,…" at bounding box center [608, 480] width 511 height 143
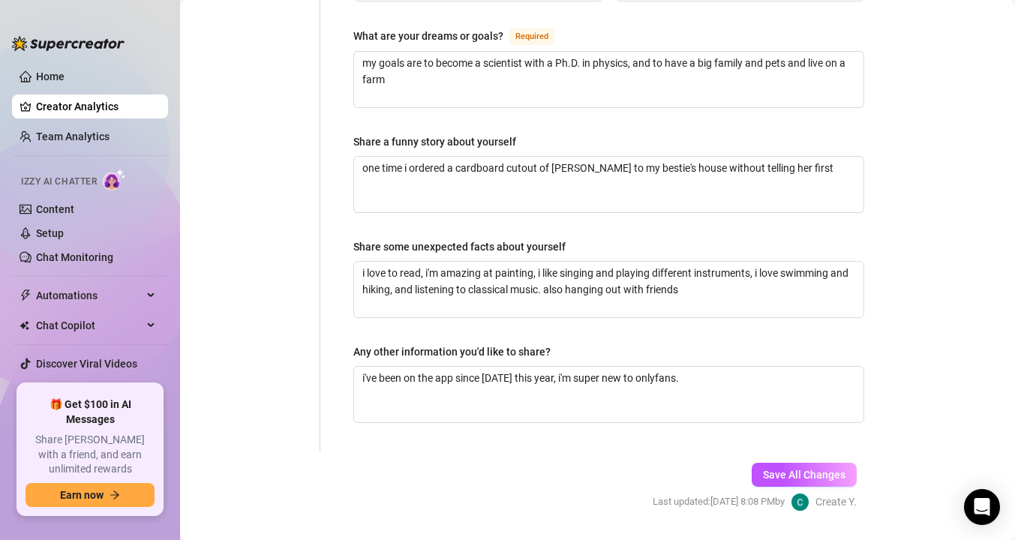
scroll to position [1031, 0]
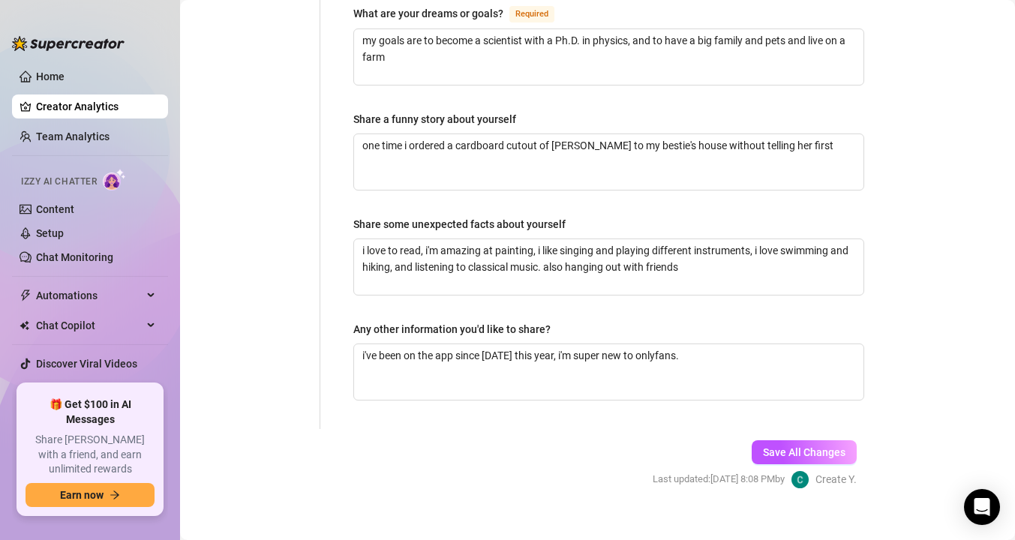
click at [748, 429] on div "Save All Changes Last updated: Sep 26, 2025 8:08 PM by Create Y." at bounding box center [754, 464] width 249 height 71
click at [776, 440] on button "Save All Changes" at bounding box center [804, 452] width 105 height 24
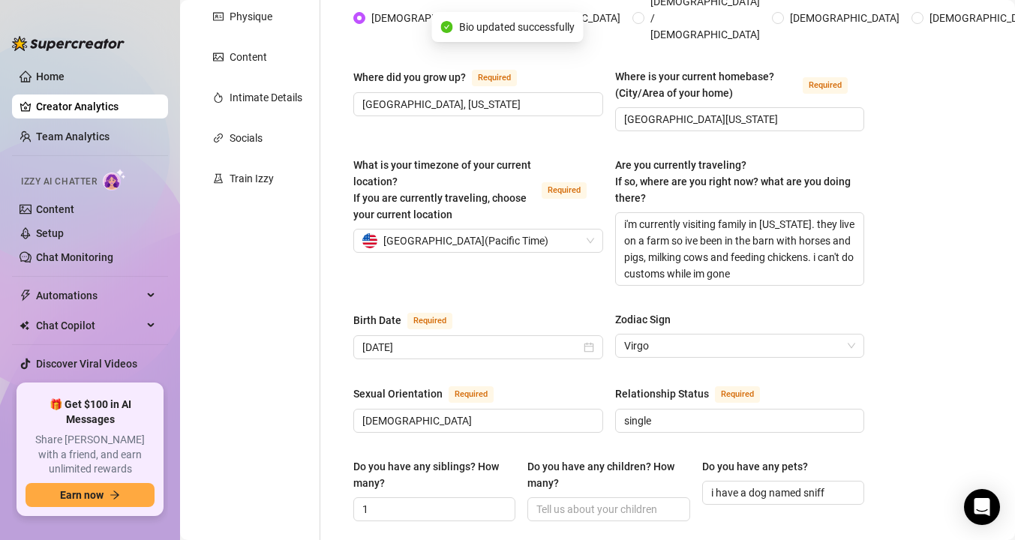
scroll to position [0, 0]
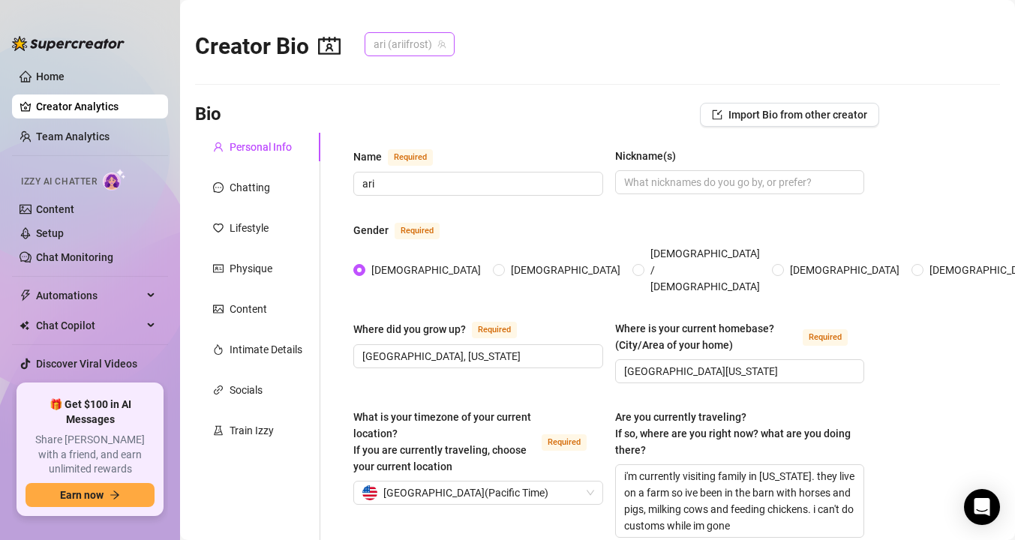
click at [395, 41] on span "ari (ariifrost)" at bounding box center [410, 44] width 72 height 23
click at [401, 98] on span "ari" at bounding box center [407, 100] width 12 height 17
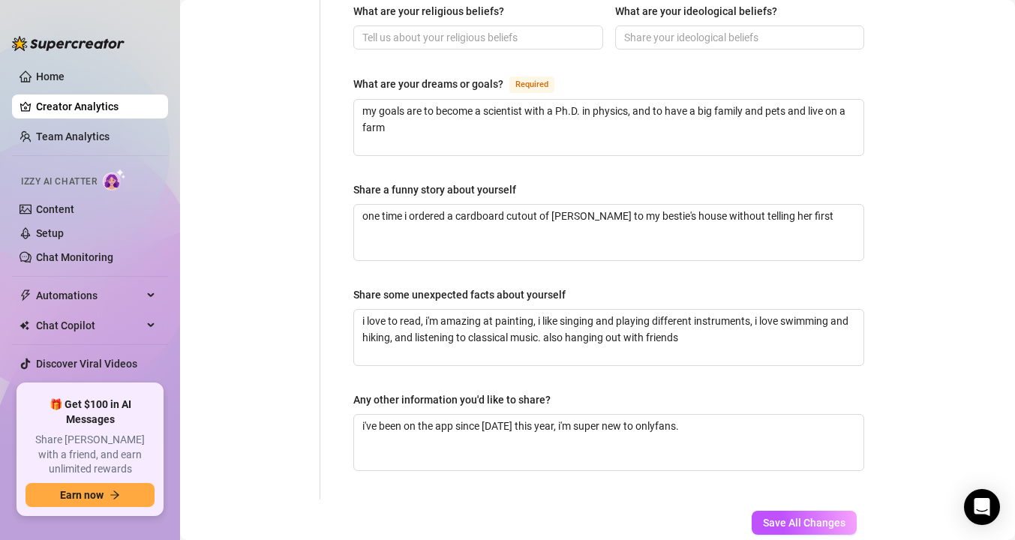
scroll to position [1031, 0]
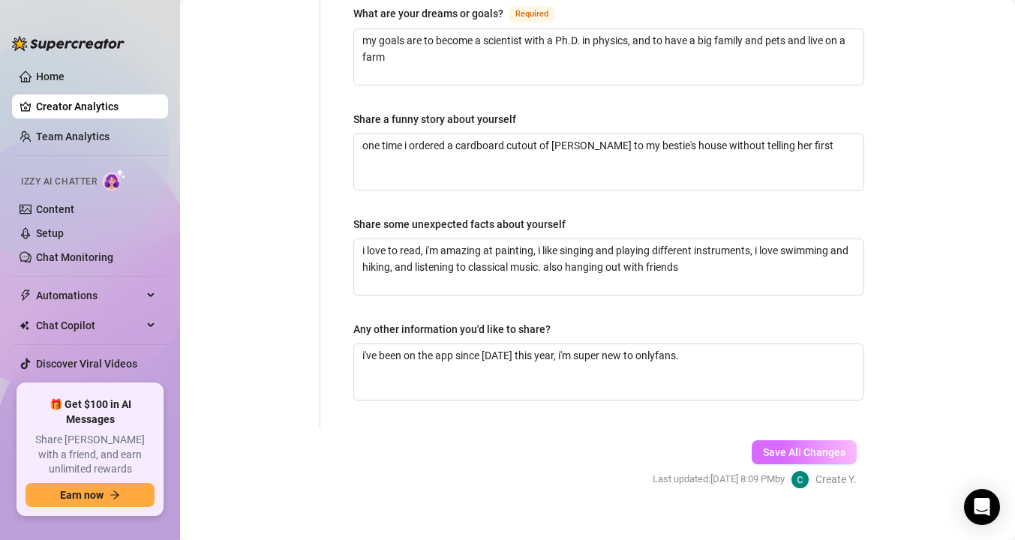
click at [787, 446] on span "Save All Changes" at bounding box center [804, 452] width 83 height 12
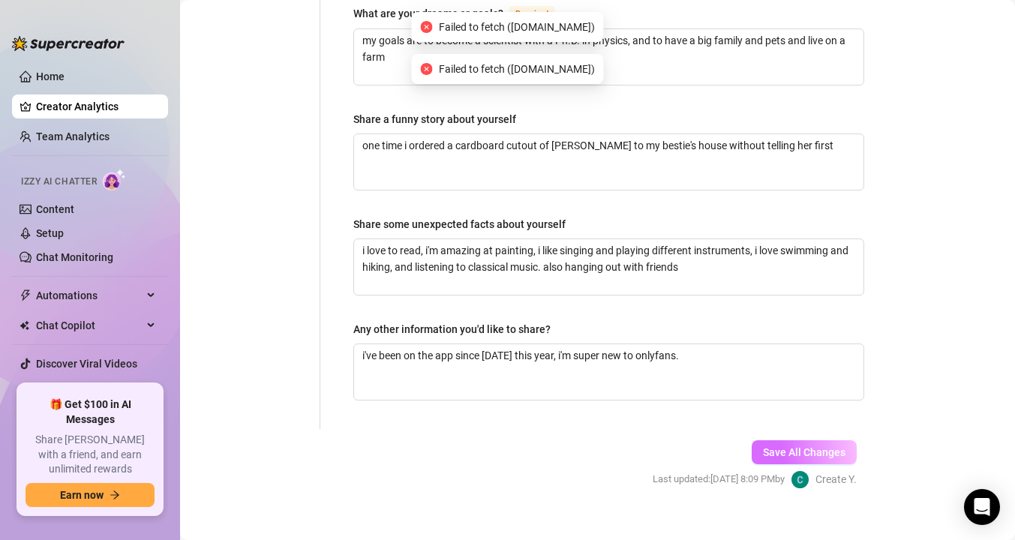
click at [787, 446] on span "Save All Changes" at bounding box center [804, 452] width 83 height 12
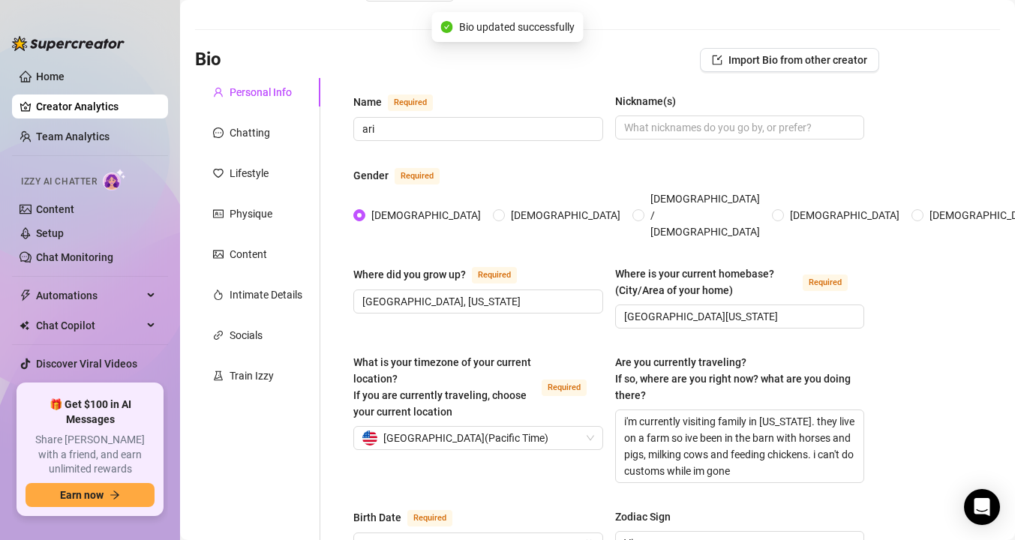
scroll to position [0, 0]
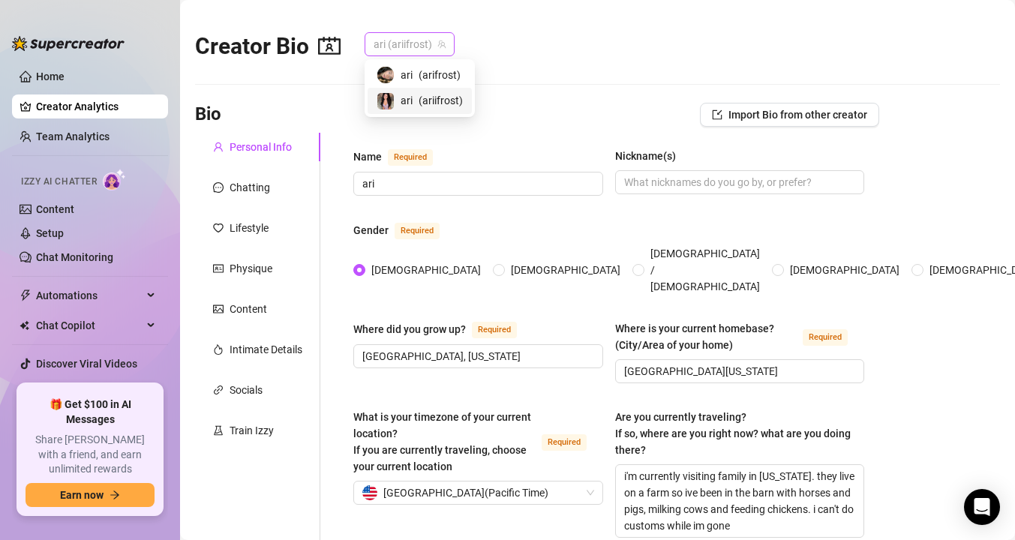
click at [382, 48] on span "ari (ariifrost)" at bounding box center [410, 44] width 72 height 23
click at [391, 70] on img at bounding box center [385, 75] width 17 height 17
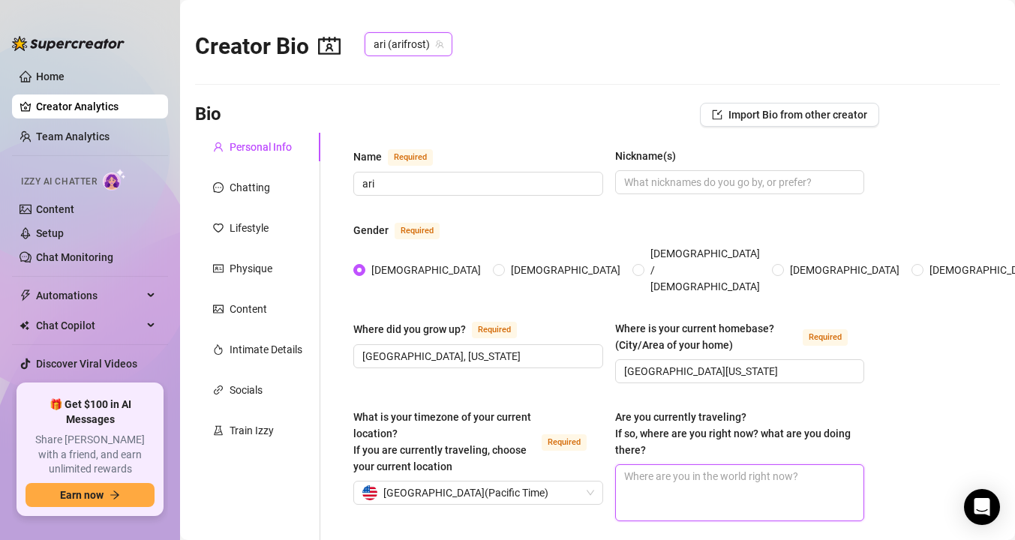
click at [670, 465] on textarea "Are you currently traveling? If so, where are you right now? what are you doing…" at bounding box center [740, 493] width 248 height 56
paste textarea "i'm currently visiting family in oregon. they live on a farm so ive been in the…"
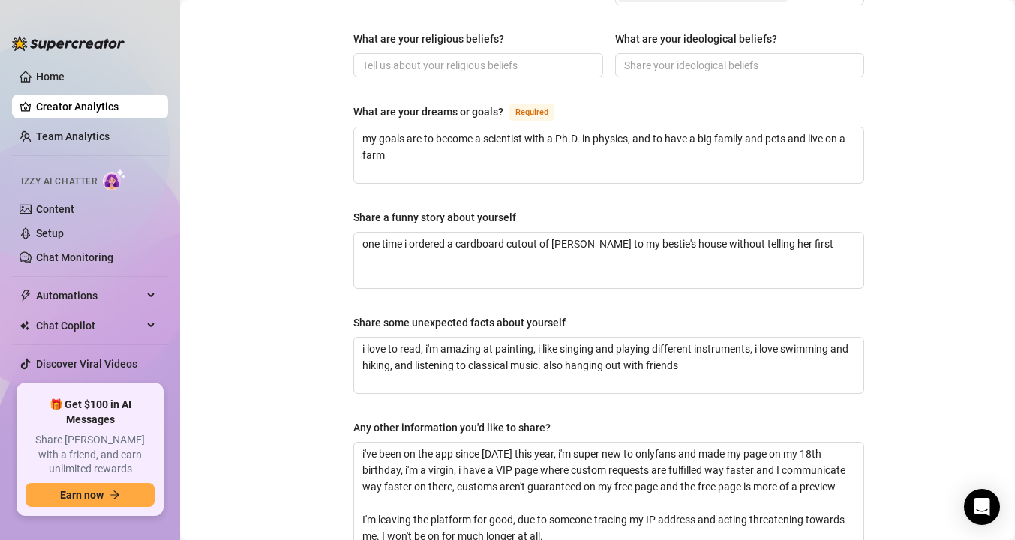
scroll to position [1081, 0]
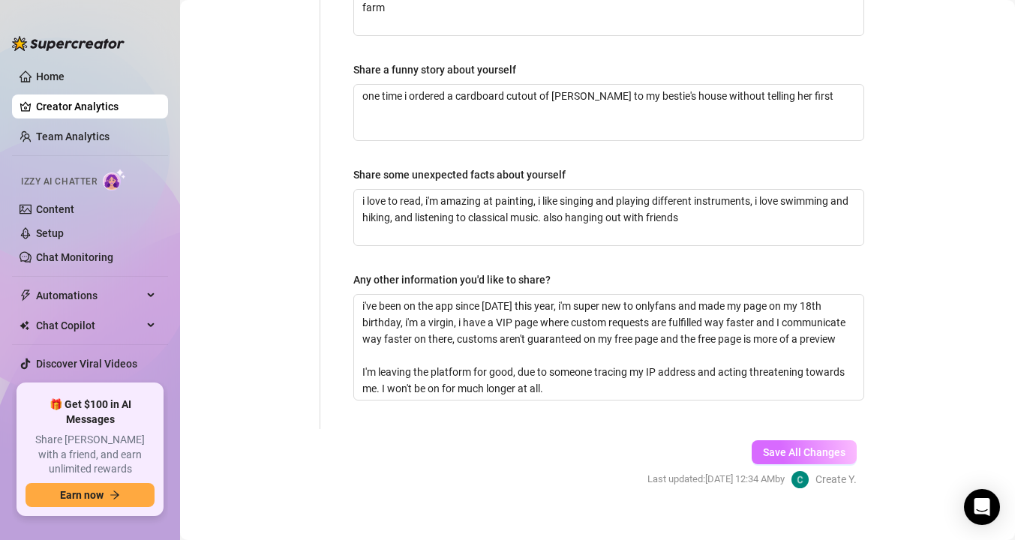
click at [784, 446] on span "Save All Changes" at bounding box center [804, 452] width 83 height 12
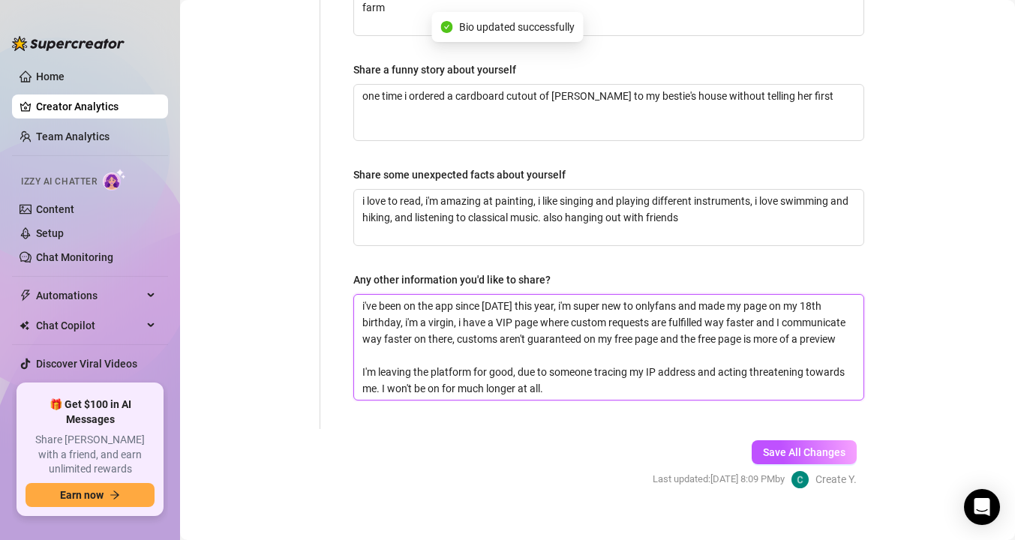
drag, startPoint x: 398, startPoint y: 362, endPoint x: 326, endPoint y: 338, distance: 75.2
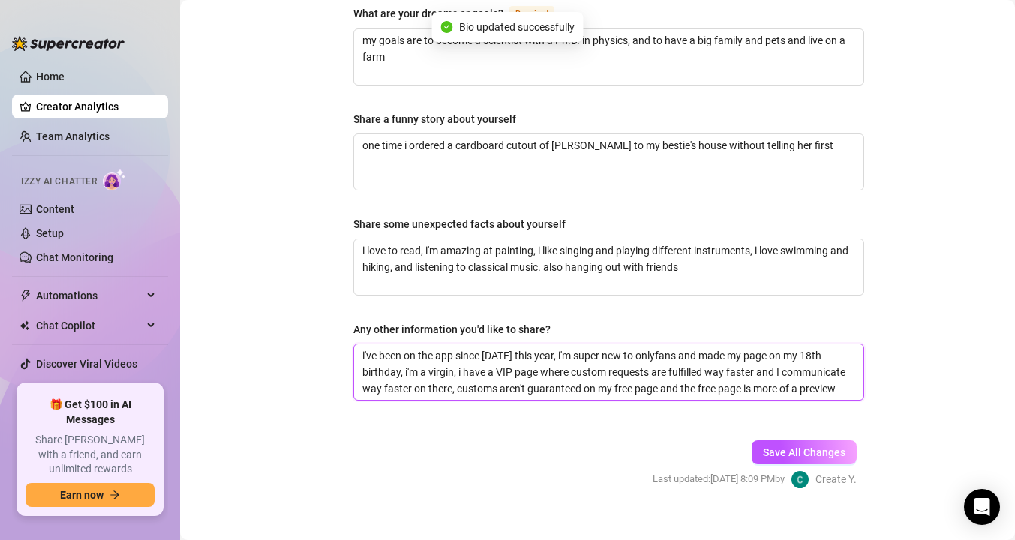
scroll to position [1031, 0]
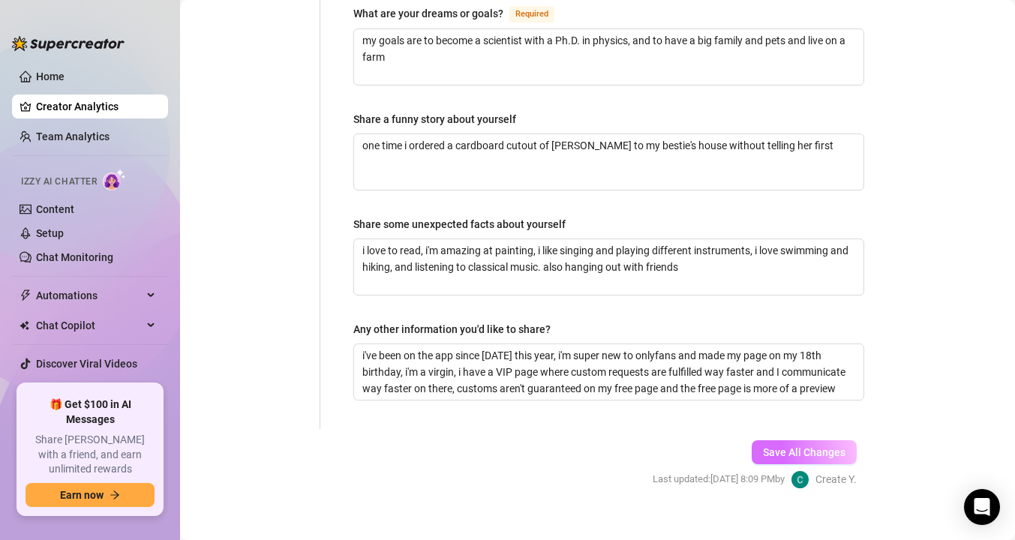
click at [831, 446] on span "Save All Changes" at bounding box center [804, 452] width 83 height 12
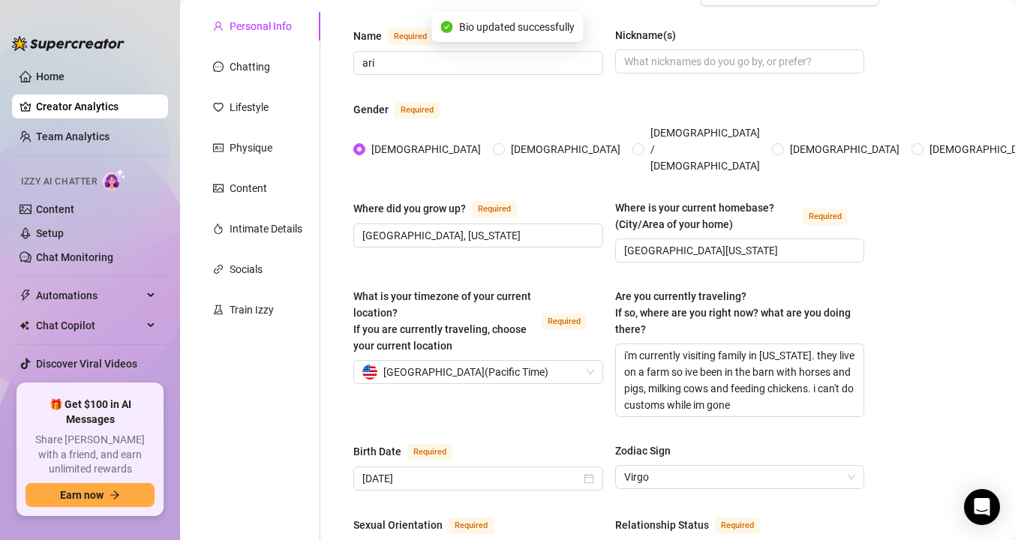
scroll to position [0, 0]
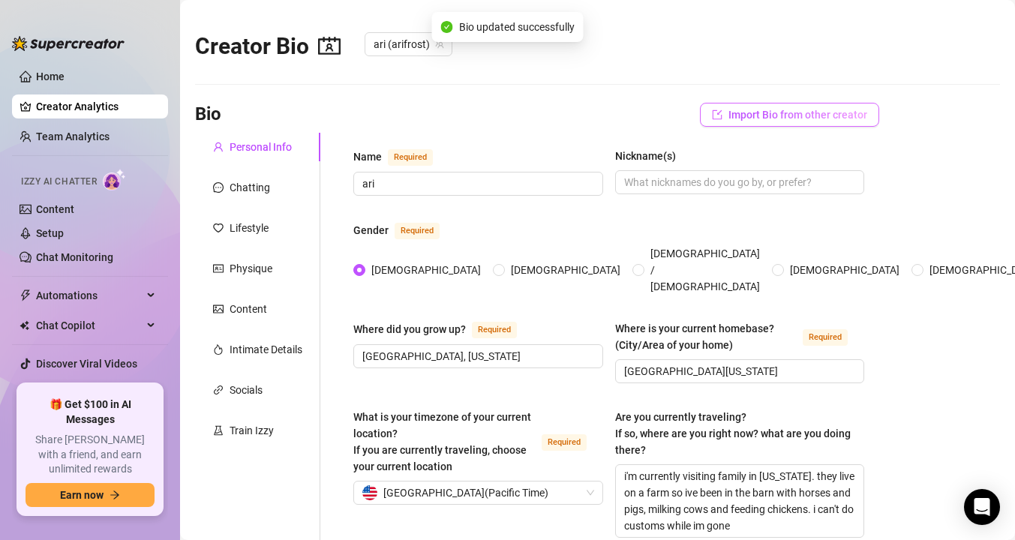
click at [732, 115] on span "Import Bio from other creator" at bounding box center [797, 115] width 139 height 12
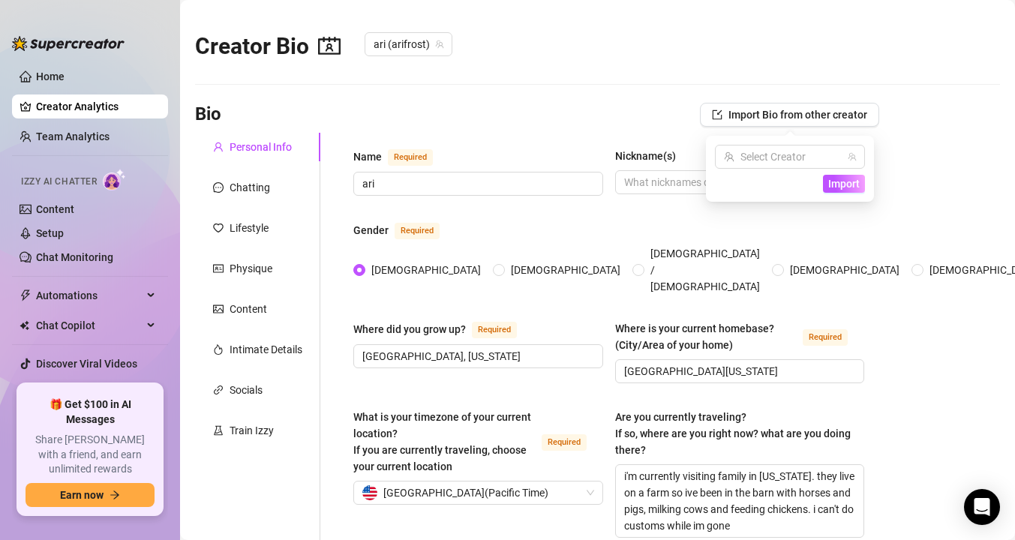
click at [398, 44] on span "ari (arifrost)" at bounding box center [409, 44] width 70 height 23
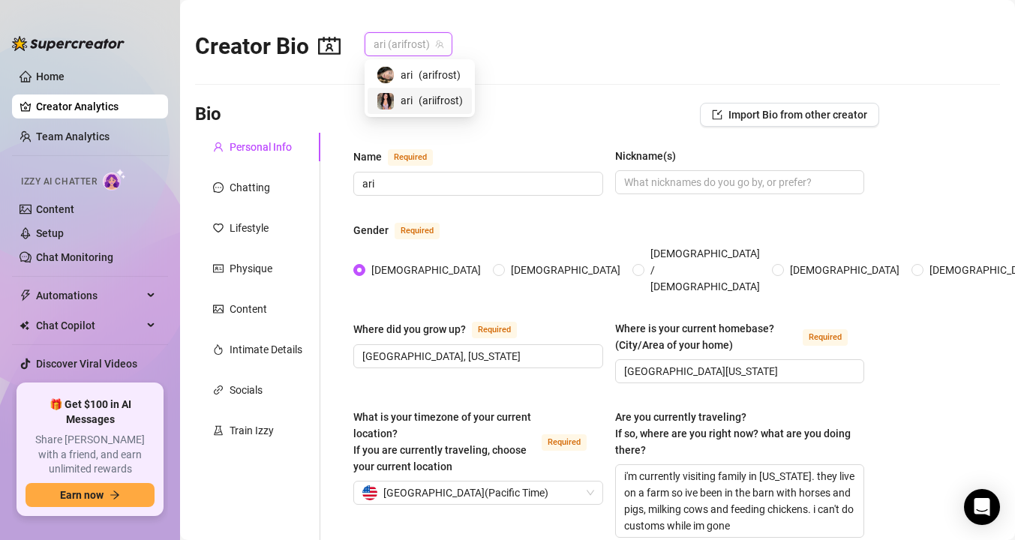
click at [408, 104] on span "ari" at bounding box center [407, 100] width 12 height 17
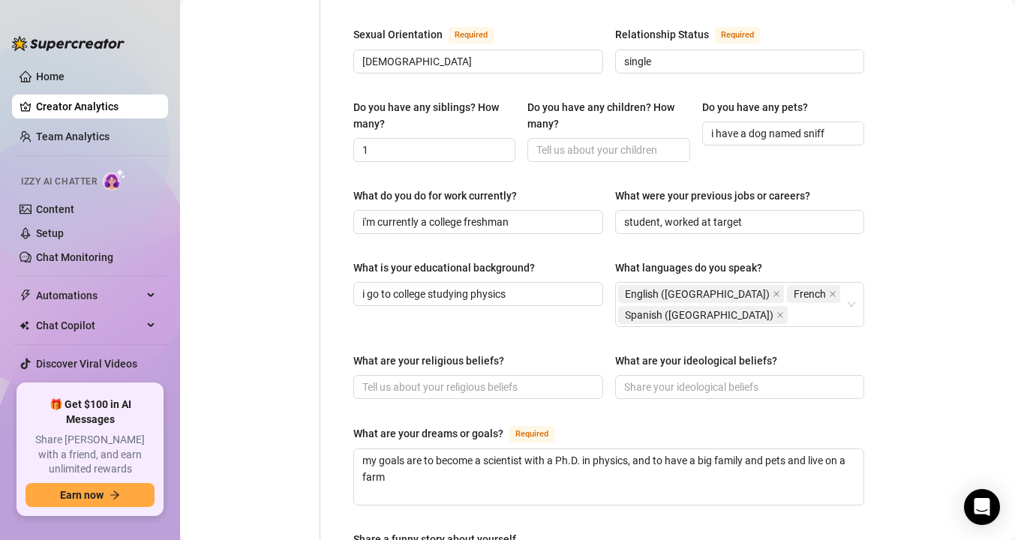
scroll to position [1031, 0]
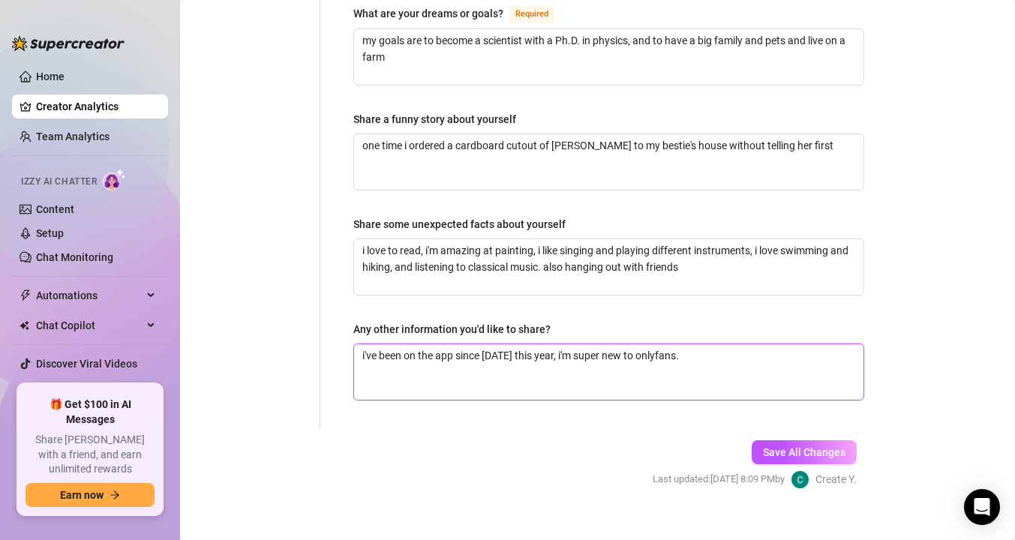
click at [715, 344] on textarea "i've been on the app since september 5 this year, i'm super new to onlyfans." at bounding box center [608, 372] width 509 height 56
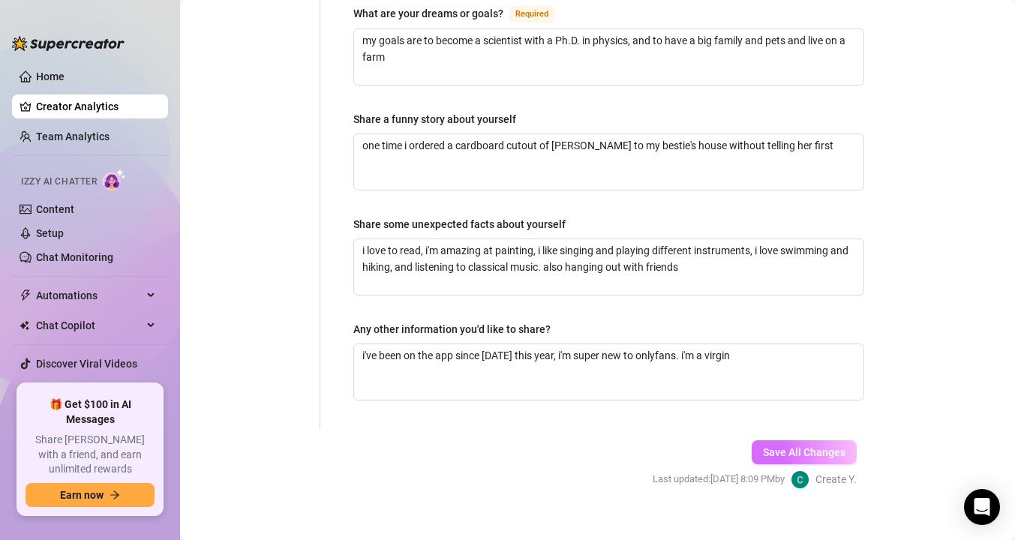
click at [806, 446] on span "Save All Changes" at bounding box center [804, 452] width 83 height 12
